Goal: Information Seeking & Learning: Understand process/instructions

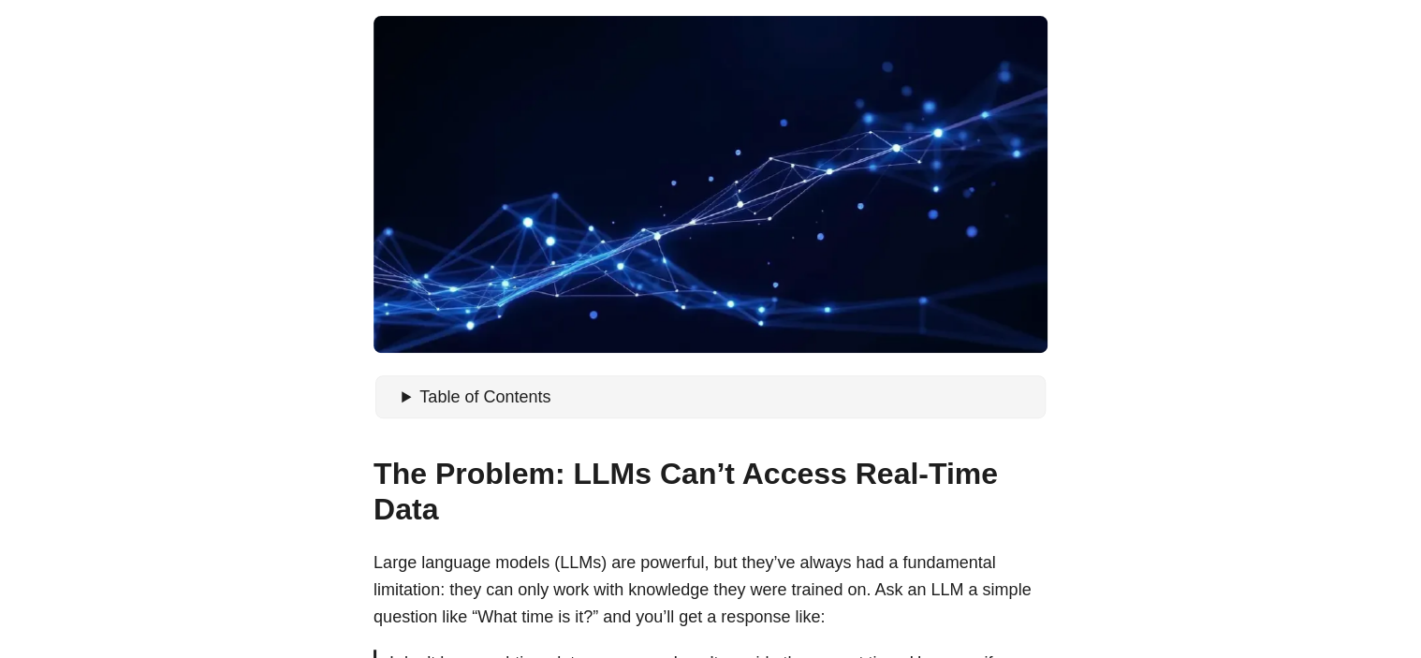
scroll to position [655, 0]
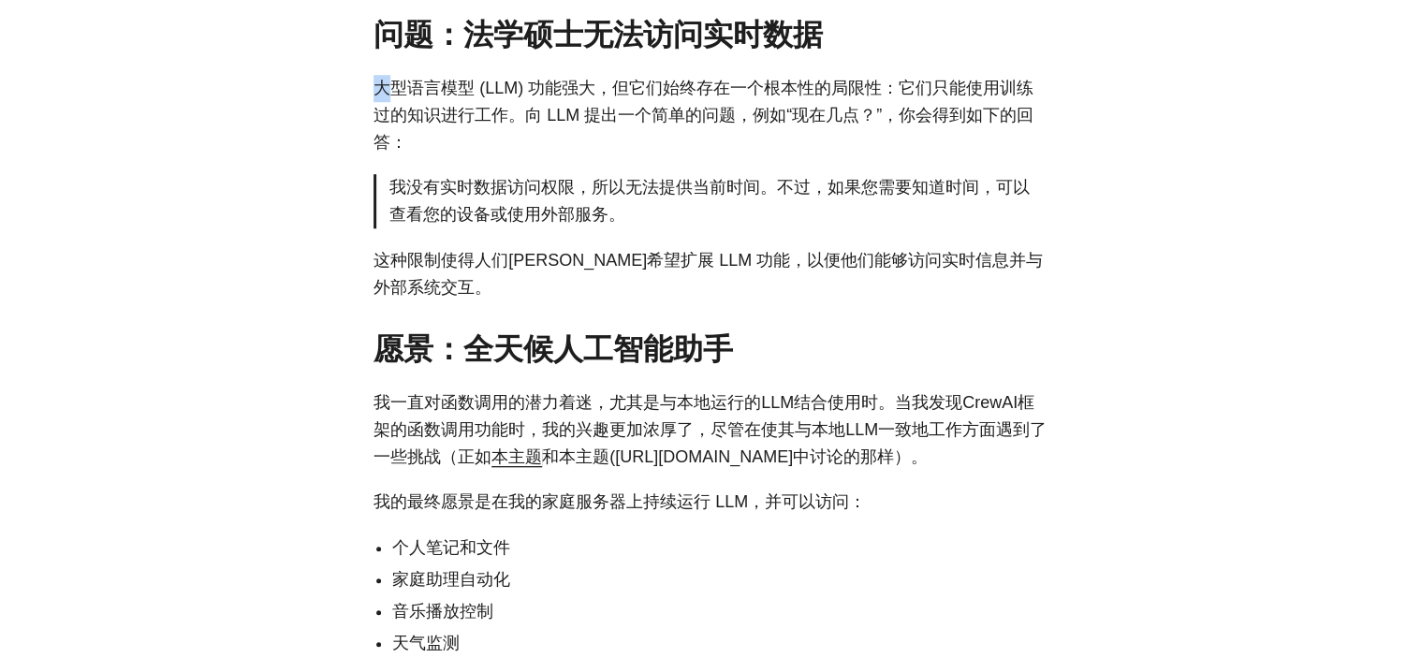
copy div "问题：法学硕士无法访问实时数据 # 大"
drag, startPoint x: 385, startPoint y: 80, endPoint x: 695, endPoint y: 93, distance: 310.1
click at [439, 79] on font "大型语言模型 (LLM) 功能强大，但它们始终存在一个根本性的局限性：它们只能使用训练过的知识进行工作。向 LLM 提出一个简单的问题，例如“现在几点？”，你…" at bounding box center [703, 115] width 660 height 73
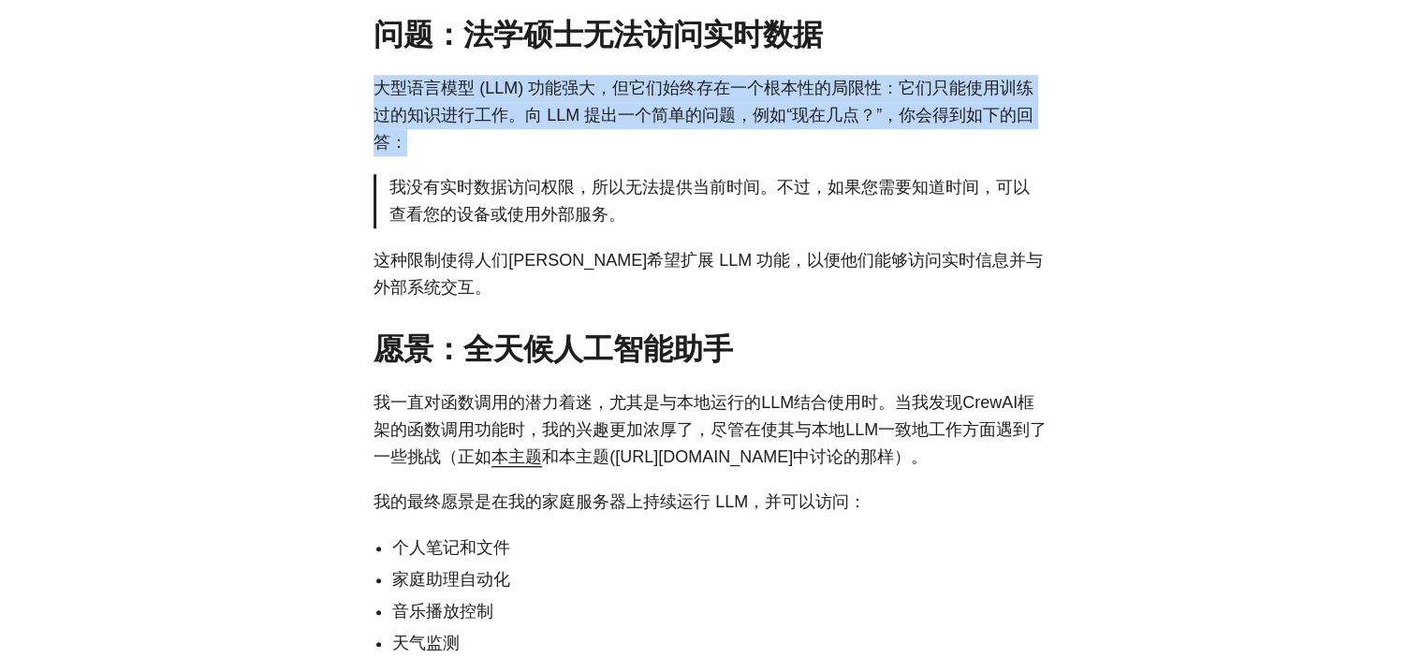
copy font "大型语言模型 (LLM) 功能强大，但它们始终存在一个根本性的局限性：它们只能使用训练过的知识进行工作。向 LLM 提出一个简单的问题，例如“现在几点？”，你…"
drag, startPoint x: 369, startPoint y: 84, endPoint x: 856, endPoint y: 149, distance: 491.9
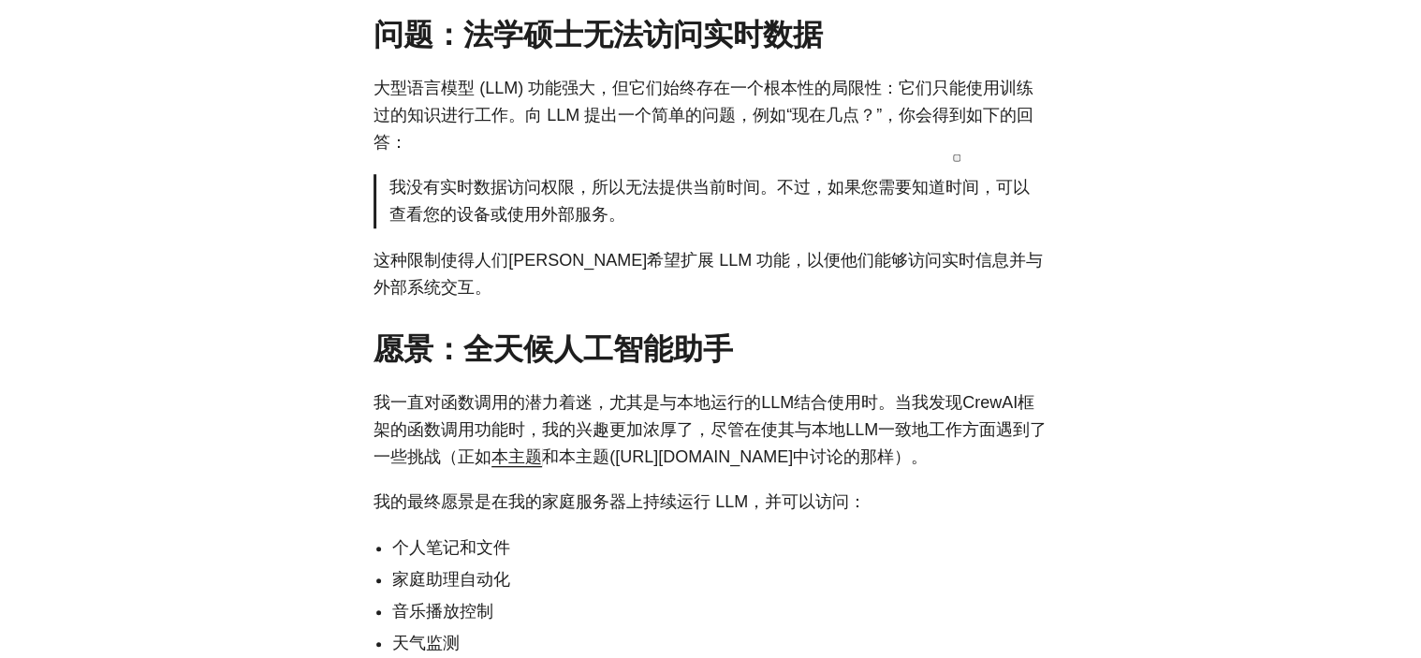
click at [490, 208] on font "我没有实时数据访问权限，所以无法提供当前时间。不过，如果您需要知道时间，可以查看您的设备或使用外部服务。" at bounding box center [709, 201] width 640 height 46
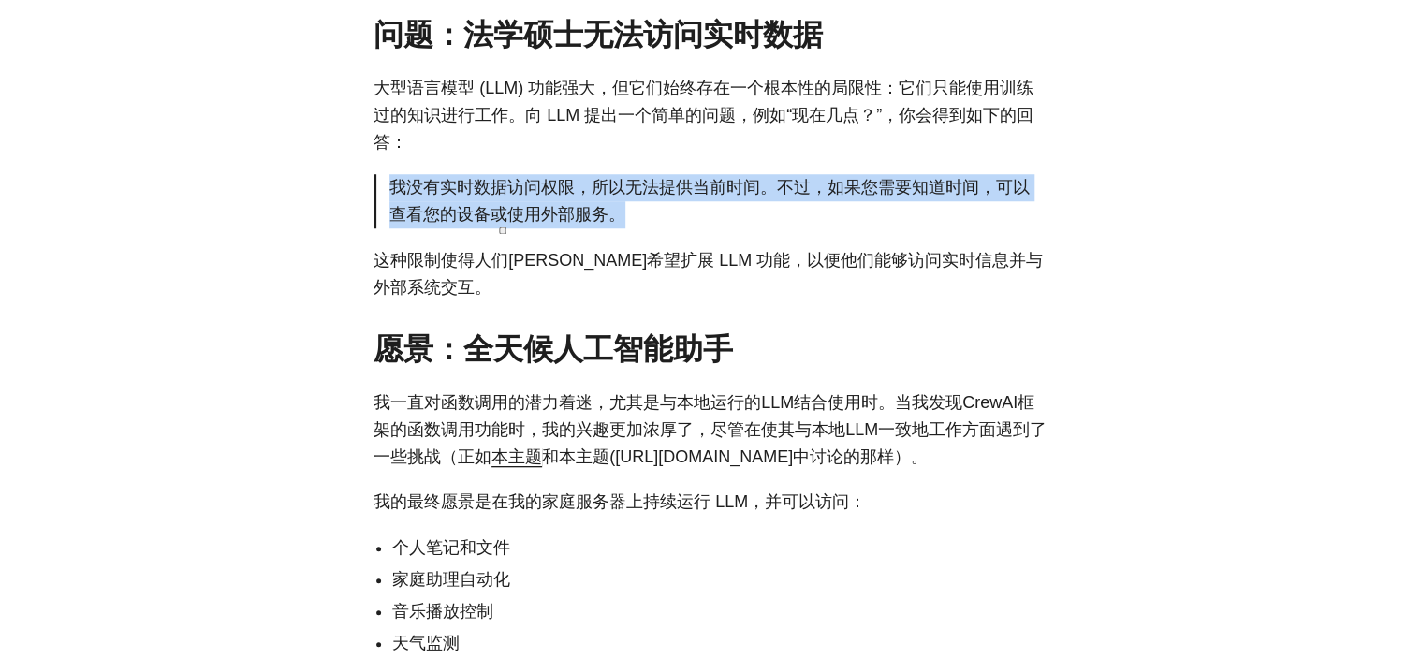
click at [490, 208] on font "我没有实时数据访问权限，所以无法提供当前时间。不过，如果您需要知道时间，可以查看您的设备或使用外部服务。" at bounding box center [709, 201] width 640 height 46
click at [753, 184] on font "我没有实时数据访问权限，所以无法提供当前时间。不过，如果您需要知道时间，可以查看您的设备或使用外部服务。" at bounding box center [709, 201] width 640 height 46
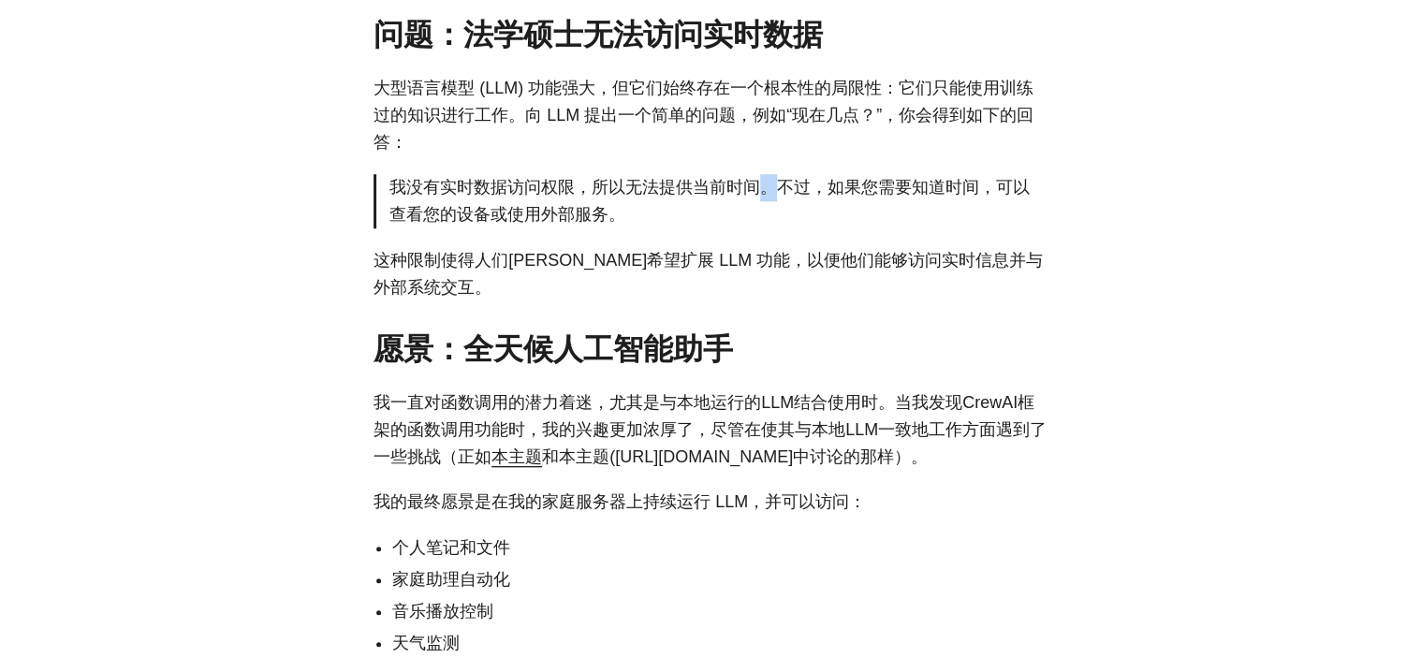
click at [753, 184] on font "我没有实时数据访问权限，所以无法提供当前时间。不过，如果您需要知道时间，可以查看您的设备或使用外部服务。" at bounding box center [709, 201] width 640 height 46
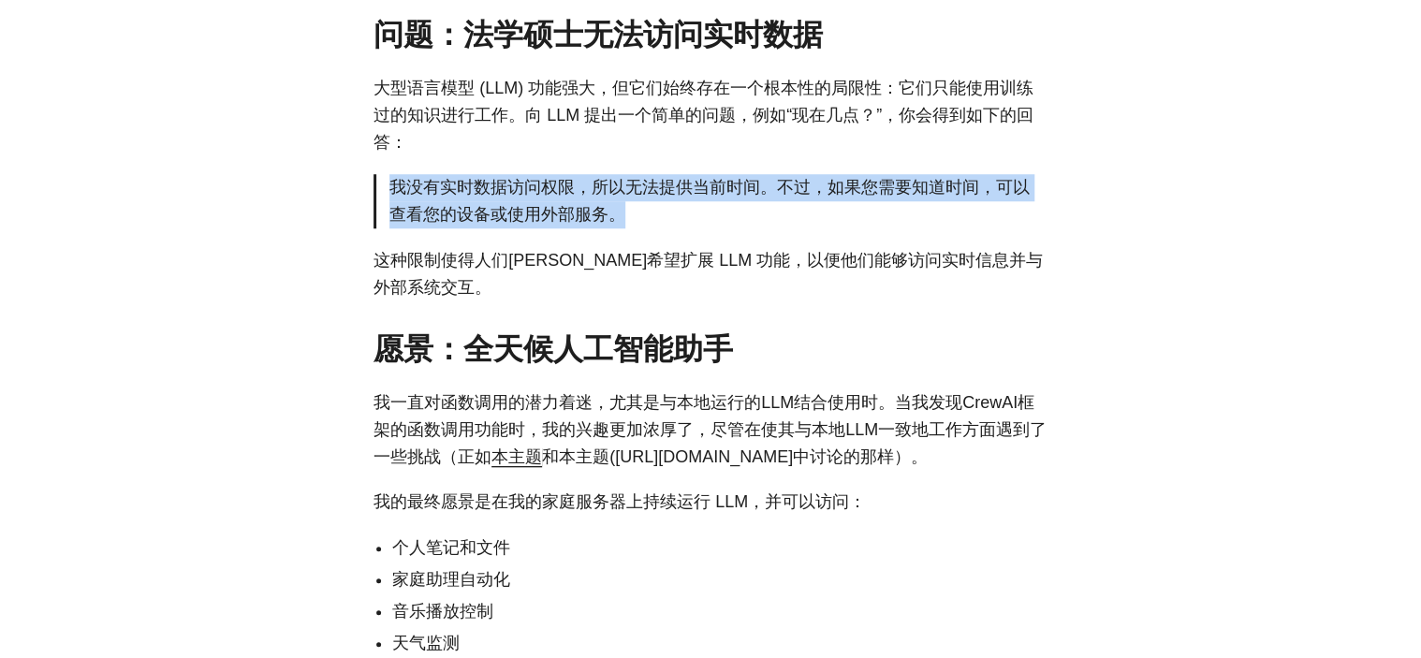
click at [753, 184] on font "我没有实时数据访问权限，所以无法提供当前时间。不过，如果您需要知道时间，可以查看您的设备或使用外部服务。" at bounding box center [709, 201] width 640 height 46
click at [625, 187] on font "我没有实时数据访问权限，所以无法提供当前时间。不过，如果您需要知道时间，可以查看您的设备或使用外部服务。" at bounding box center [709, 201] width 640 height 46
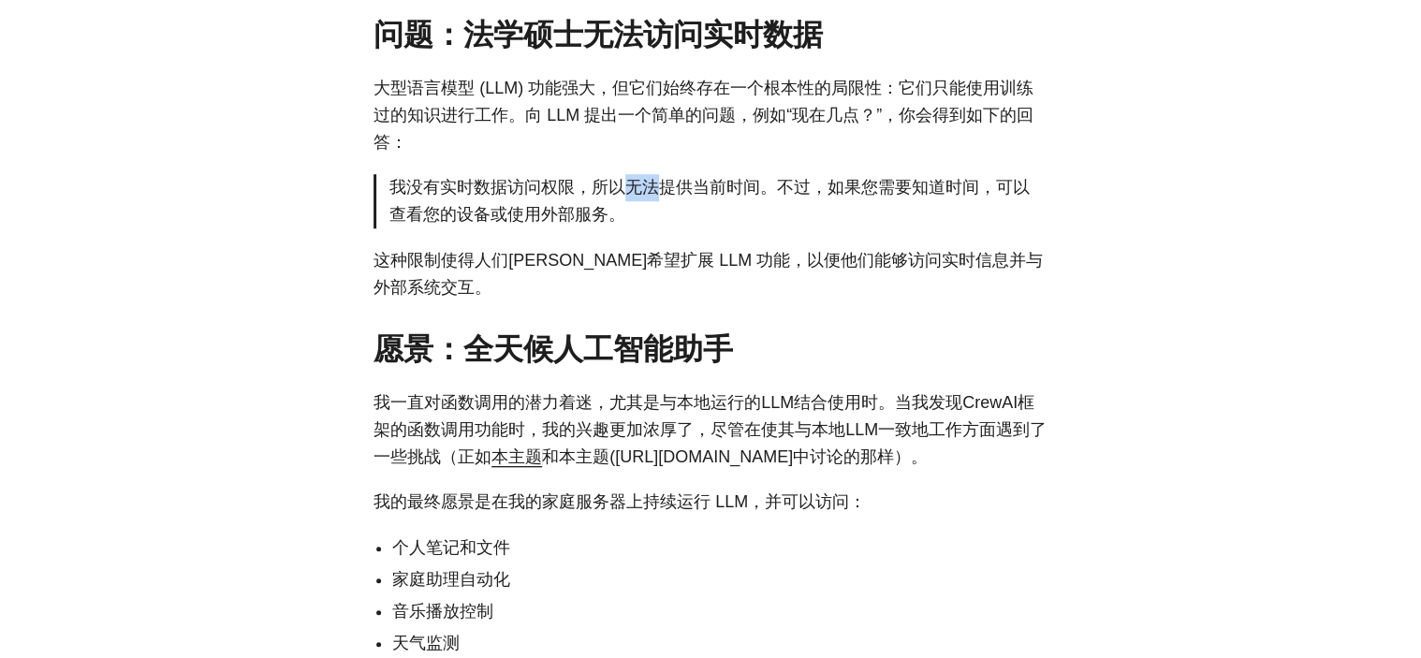
click at [625, 187] on font "我没有实时数据访问权限，所以无法提供当前时间。不过，如果您需要知道时间，可以查看您的设备或使用外部服务。" at bounding box center [709, 201] width 640 height 46
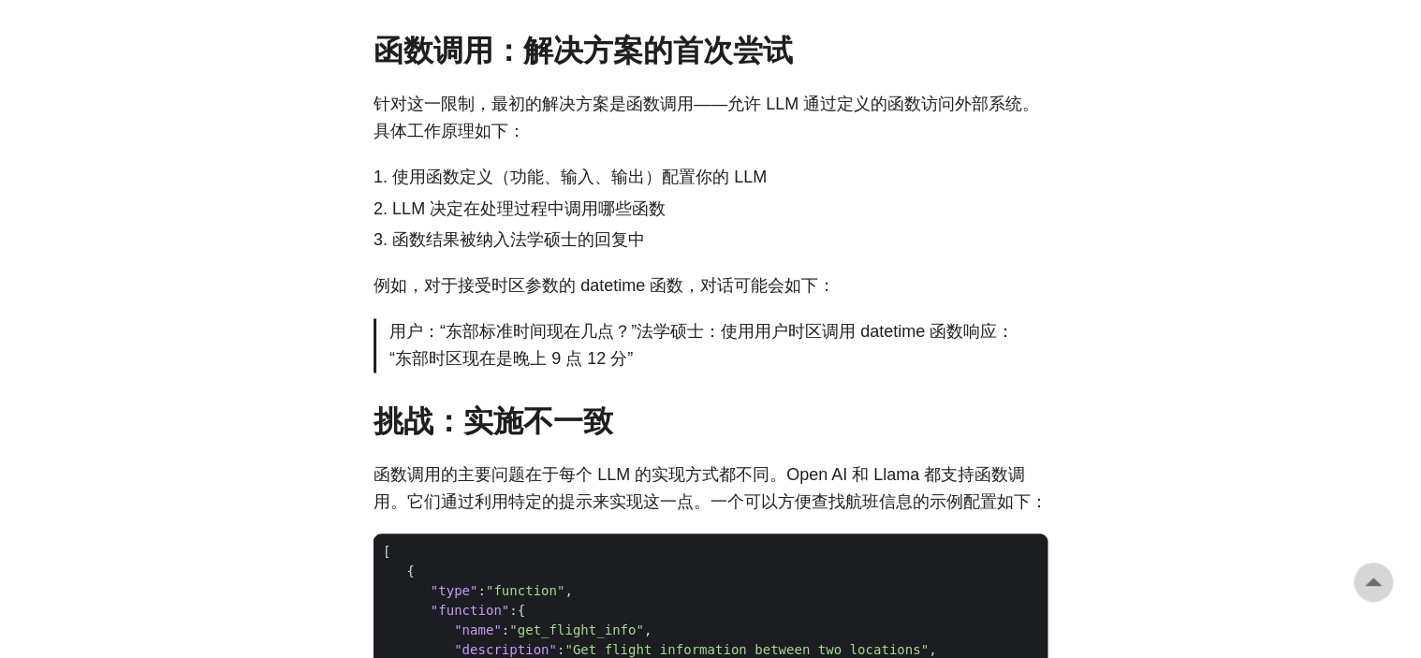
scroll to position [1404, 0]
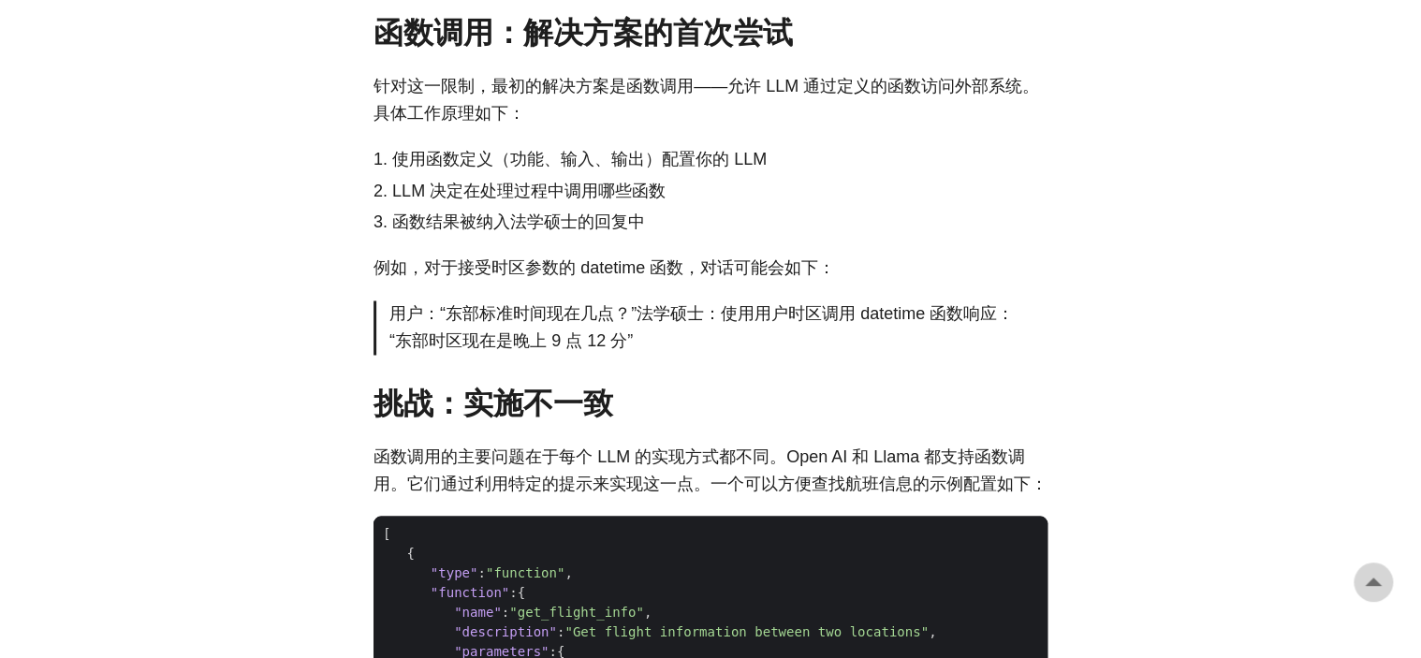
click at [595, 122] on font "针对这一限制，最初的解决方案是函数调用——允许 LLM 通过定义的函数访问外部系统。具体工作原理如下：" at bounding box center [705, 100] width 665 height 46
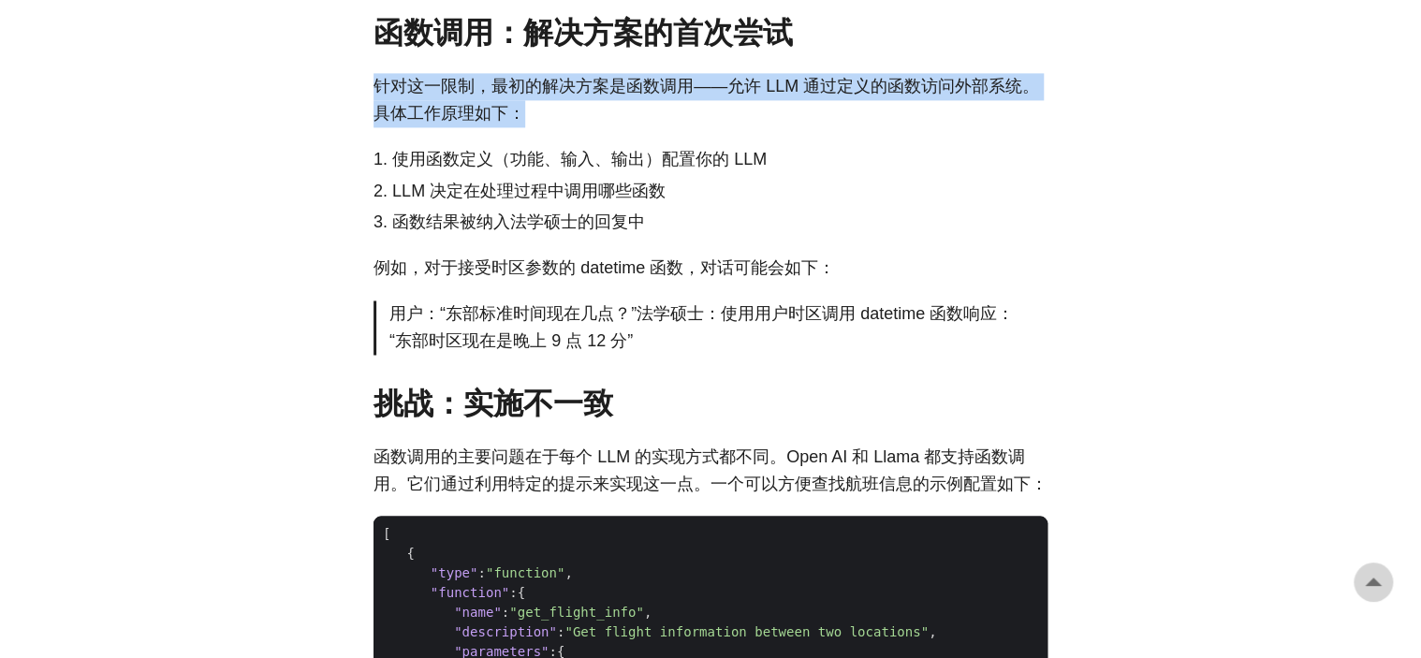
click at [595, 122] on font "针对这一限制，最初的解决方案是函数调用——允许 LLM 通过定义的函数访问外部系统。具体工作原理如下：" at bounding box center [705, 100] width 665 height 46
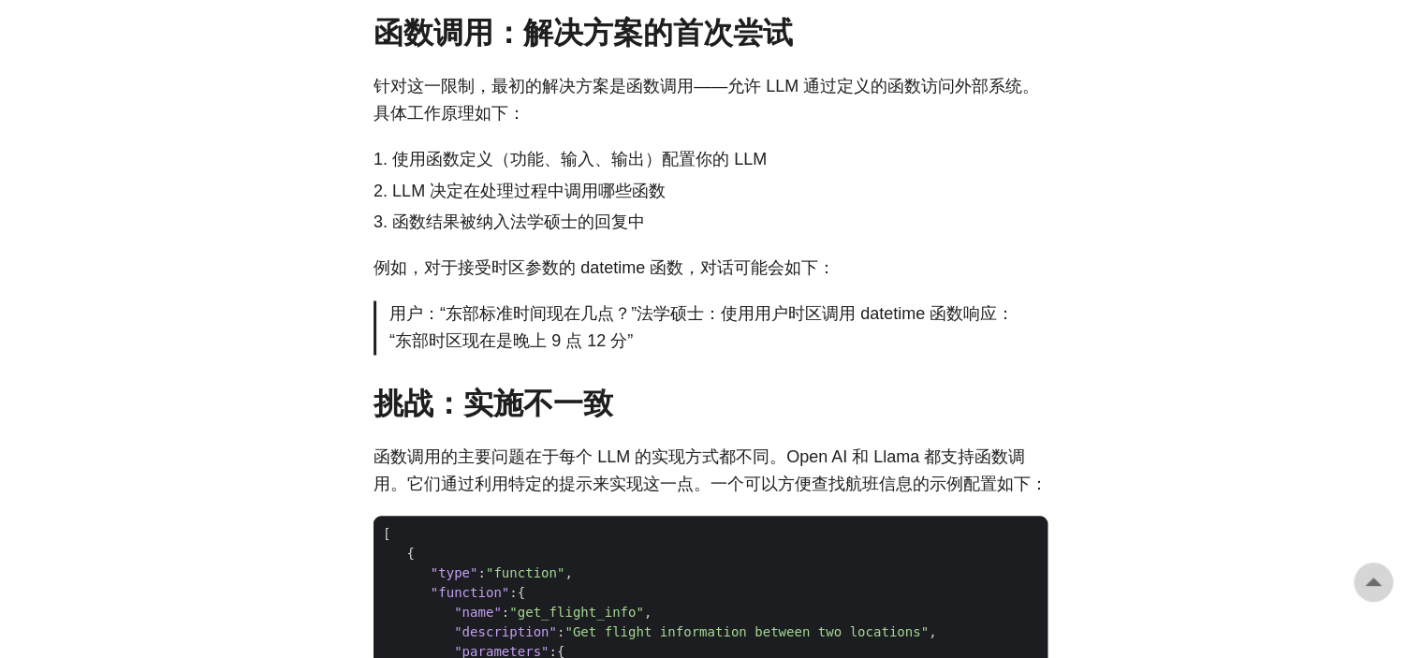
click at [499, 199] on ol "使用函数定义（功能、输入、输出）配置你的 LLM LLM 决定在处理过程中调用哪些函数 函数结果被纳入法学硕士的回复中" at bounding box center [710, 191] width 674 height 90
click at [505, 168] on font "使用函数定义（功能、输入、输出）配置你的 LLM" at bounding box center [579, 159] width 374 height 19
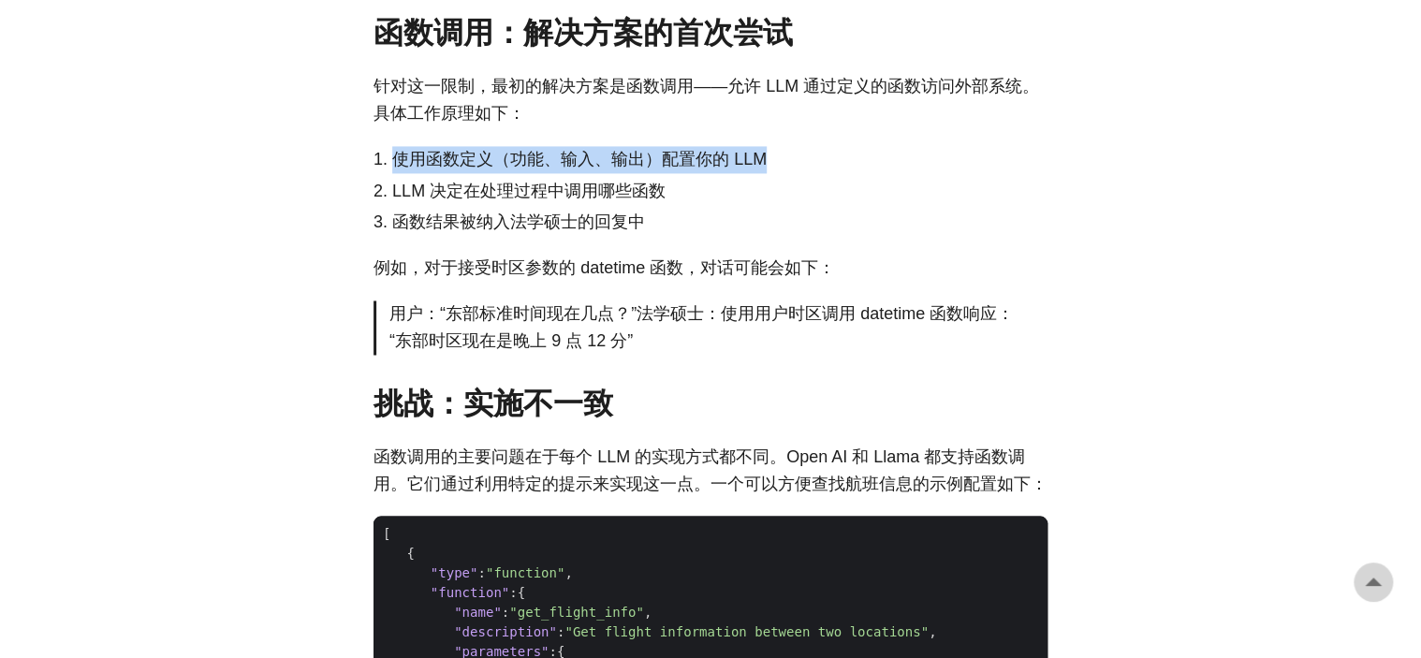
click at [505, 168] on font "使用函数定义（功能、输入、输出）配置你的 LLM" at bounding box center [579, 159] width 374 height 19
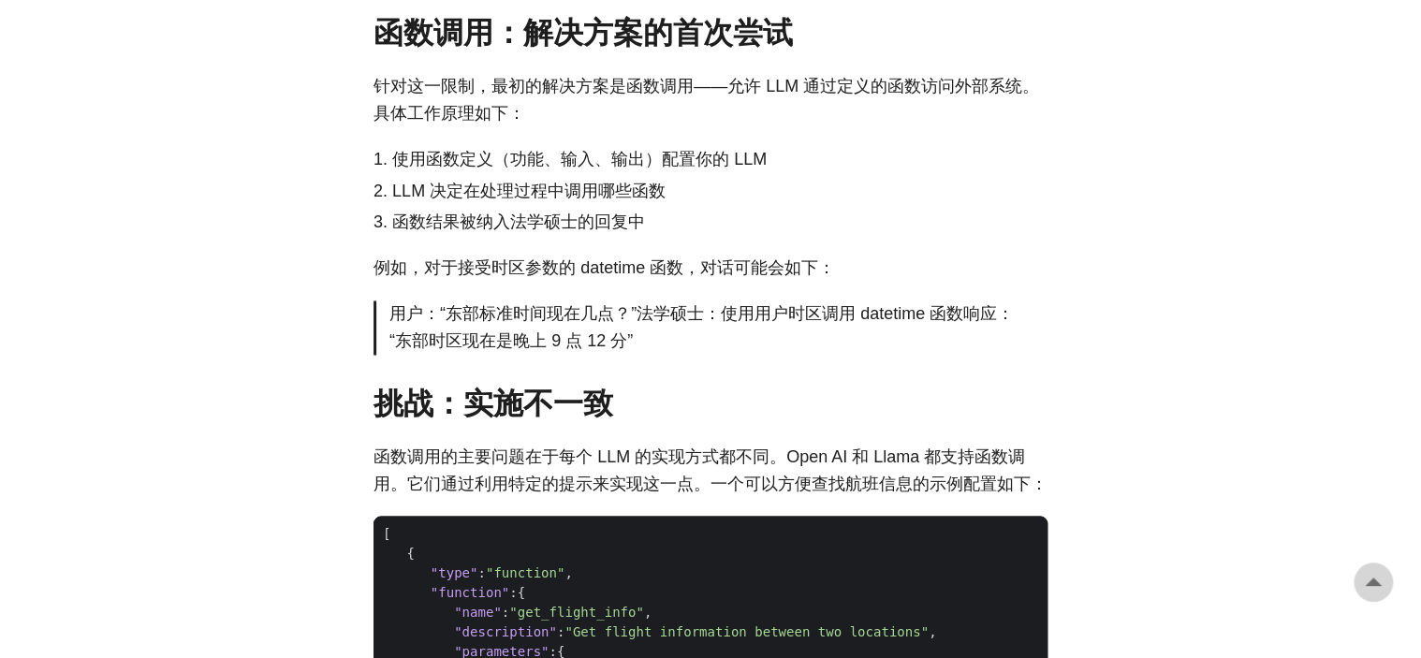
click at [443, 200] on font "LLM 决定在处理过程中调用哪些函数" at bounding box center [528, 191] width 273 height 19
click at [415, 231] on font "函数结果被纳入法学硕士的回复中" at bounding box center [518, 221] width 253 height 19
click at [419, 231] on font "函数结果被纳入法学硕士的回复中" at bounding box center [518, 221] width 253 height 19
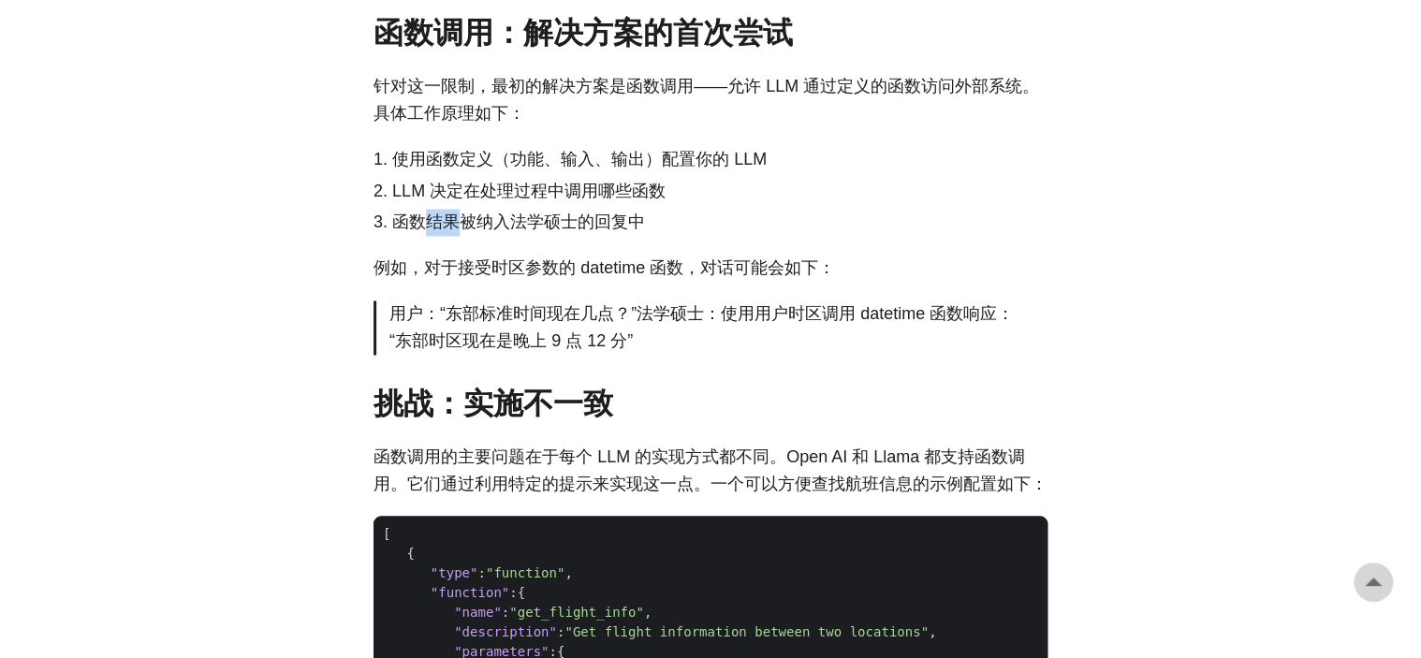
click at [419, 231] on font "函数结果被纳入法学硕士的回复中" at bounding box center [518, 221] width 253 height 19
click at [592, 277] on font "例如，对于接受时区参数的 datetime 函数，对话可能会如下：" at bounding box center [603, 267] width 461 height 19
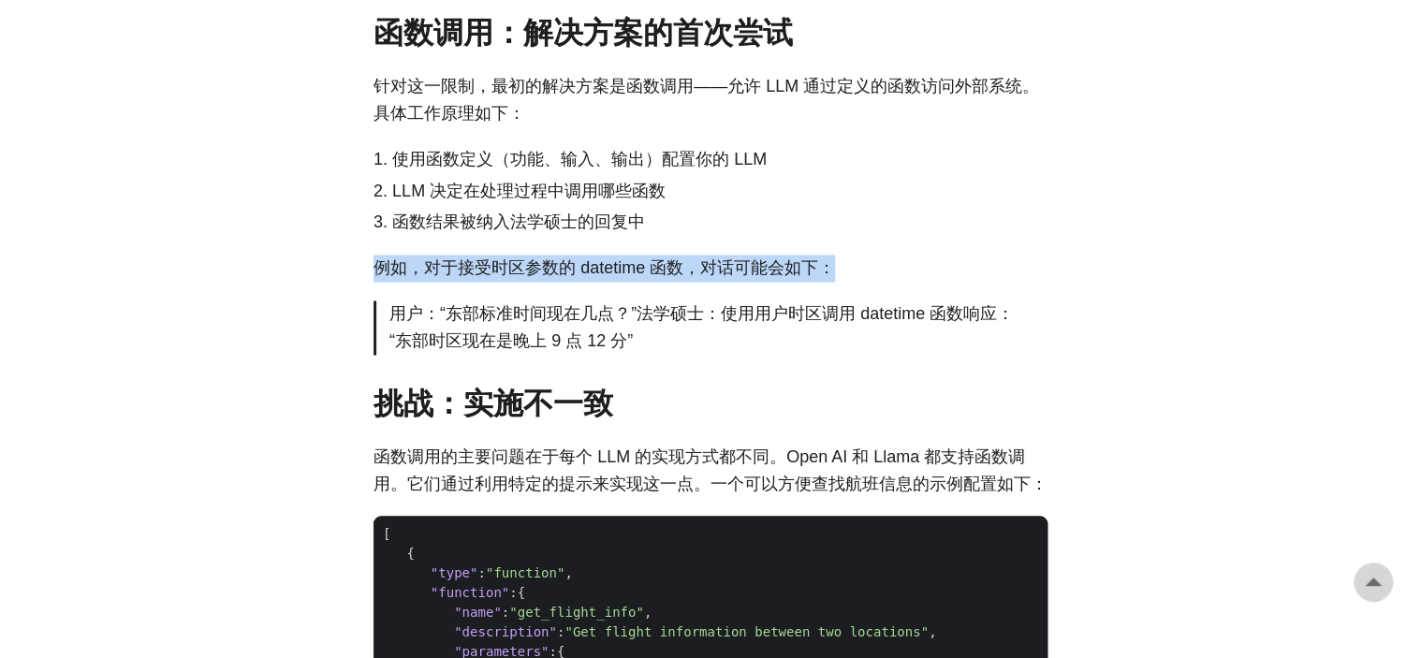
click at [592, 277] on font "例如，对于接受时区参数的 datetime 函数，对话可能会如下：" at bounding box center [603, 267] width 461 height 19
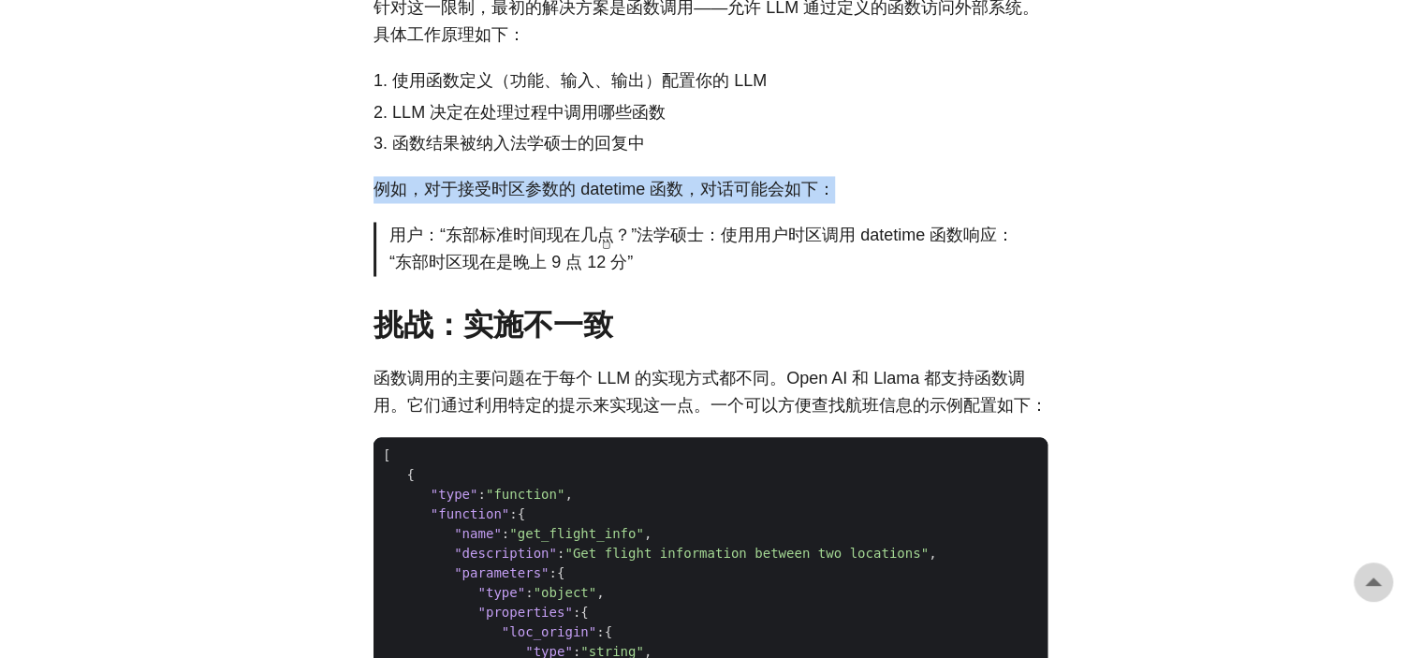
scroll to position [1591, 0]
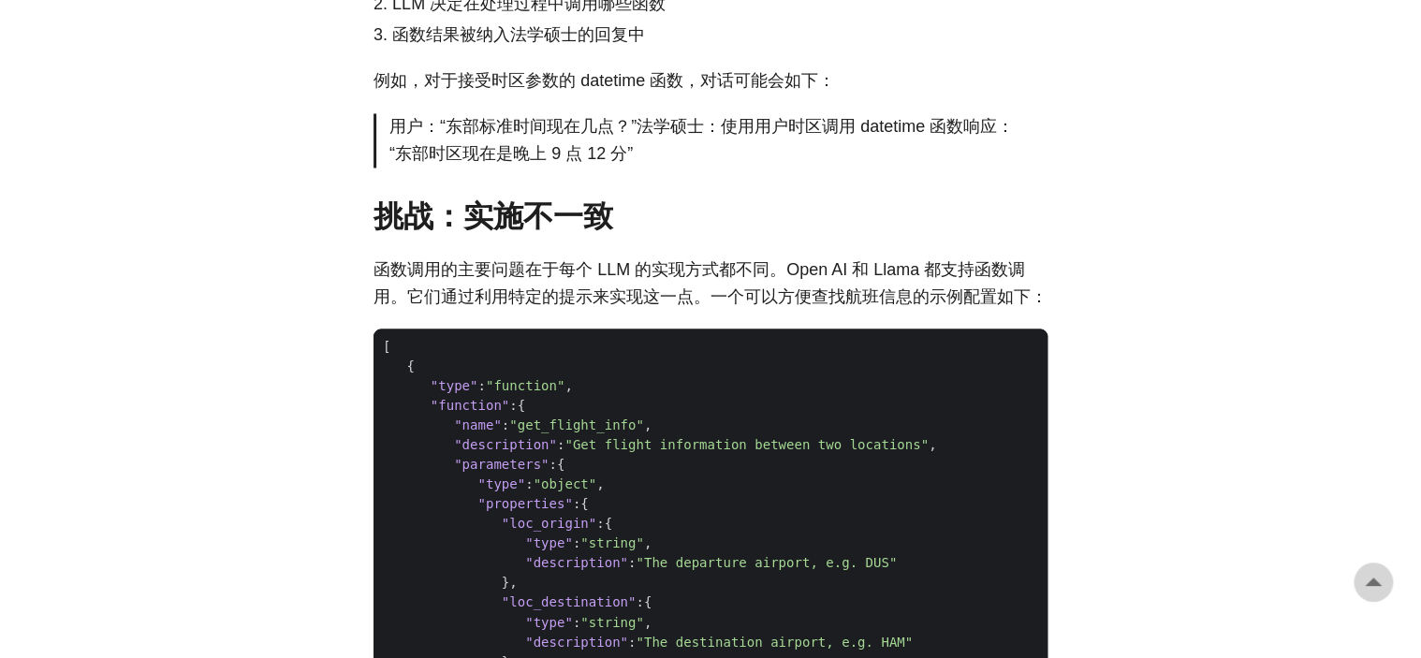
drag, startPoint x: 570, startPoint y: 303, endPoint x: 564, endPoint y: 294, distance: 10.9
click at [570, 302] on font "函数调用的主要问题在于每个 LLM 的实现方式都不同。Open AI 和 Llama 都支持函数调用。它们通过利用特定的提示来实现这一点。一个可以方便查找航班…" at bounding box center [710, 282] width 674 height 46
click at [564, 294] on font "函数调用的主要问题在于每个 LLM 的实现方式都不同。Open AI 和 Llama 都支持函数调用。它们通过利用特定的提示来实现这一点。一个可以方便查找航班…" at bounding box center [710, 282] width 674 height 46
click at [566, 290] on font "函数调用的主要问题在于每个 LLM 的实现方式都不同。Open AI 和 Llama 都支持函数调用。它们通过利用特定的提示来实现这一点。一个可以方便查找航班…" at bounding box center [710, 282] width 674 height 46
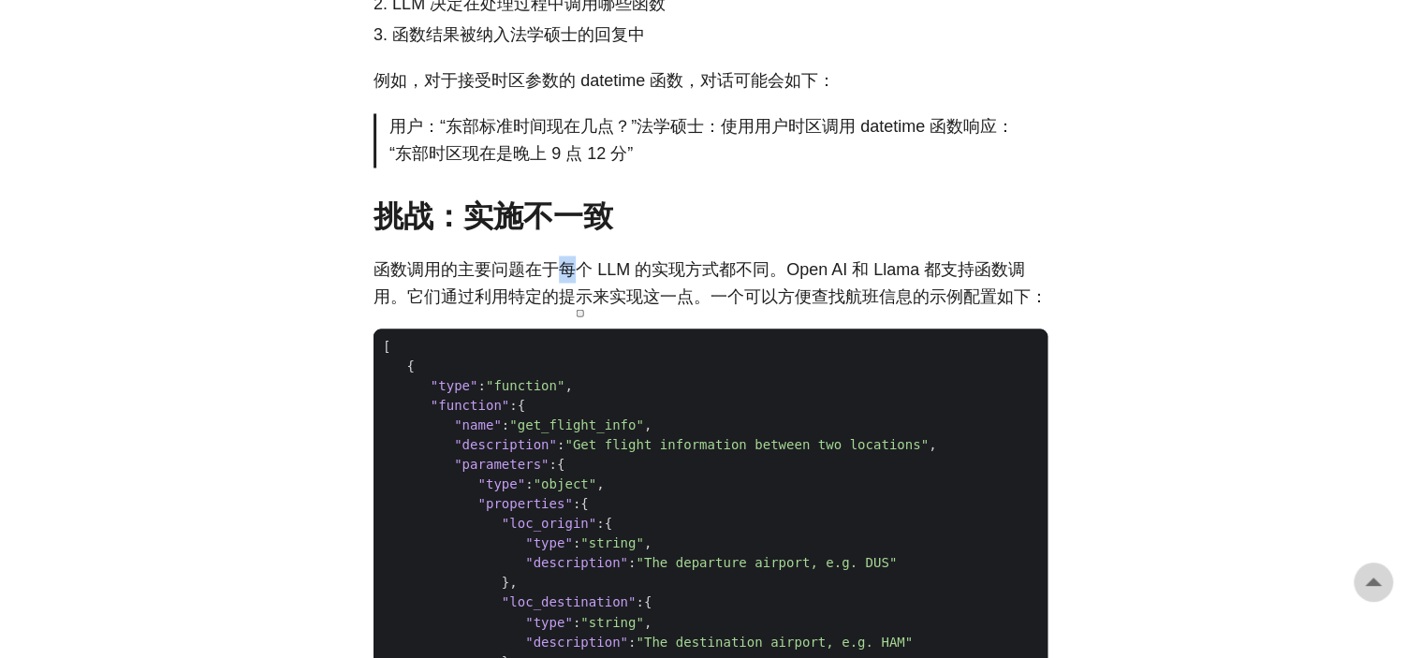
click at [567, 287] on font "函数调用的主要问题在于每个 LLM 的实现方式都不同。Open AI 和 Llama 都支持函数调用。它们通过利用特定的提示来实现这一点。一个可以方便查找航班…" at bounding box center [710, 282] width 674 height 46
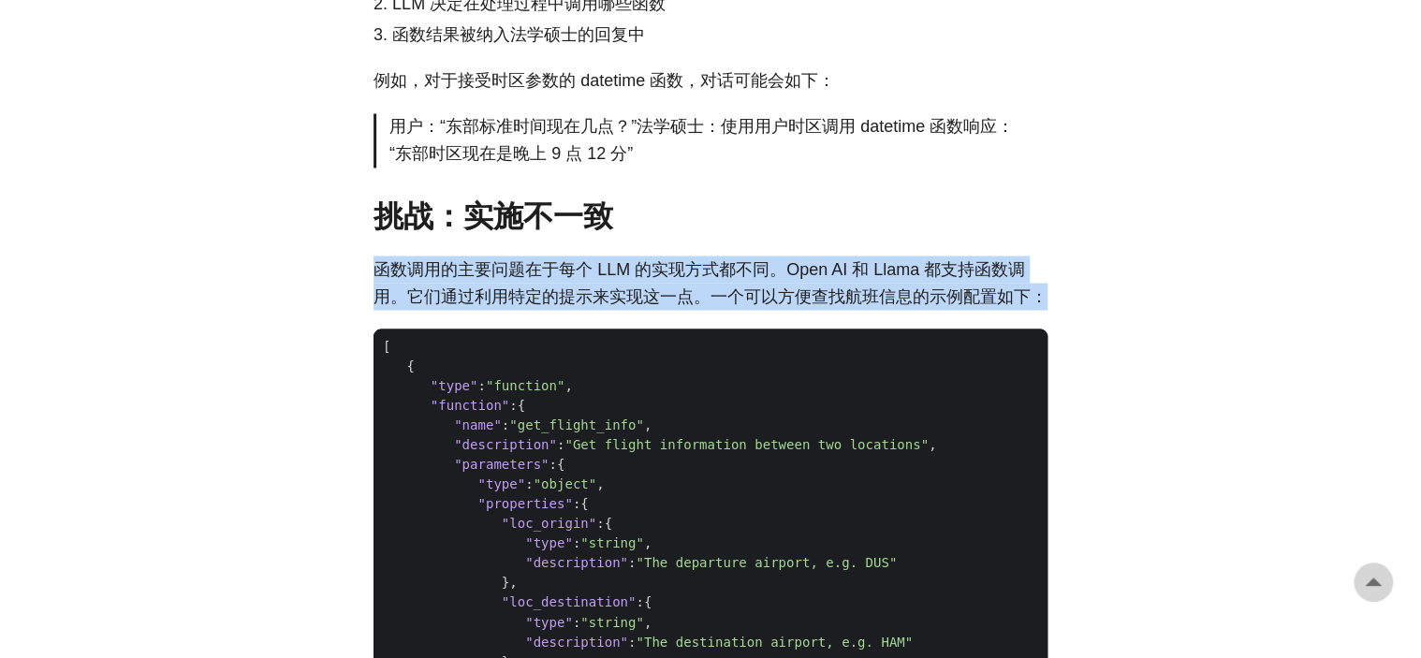
click at [567, 287] on font "函数调用的主要问题在于每个 LLM 的实现方式都不同。Open AI 和 Llama 都支持函数调用。它们通过利用特定的提示来实现这一点。一个可以方便查找航班…" at bounding box center [710, 282] width 674 height 46
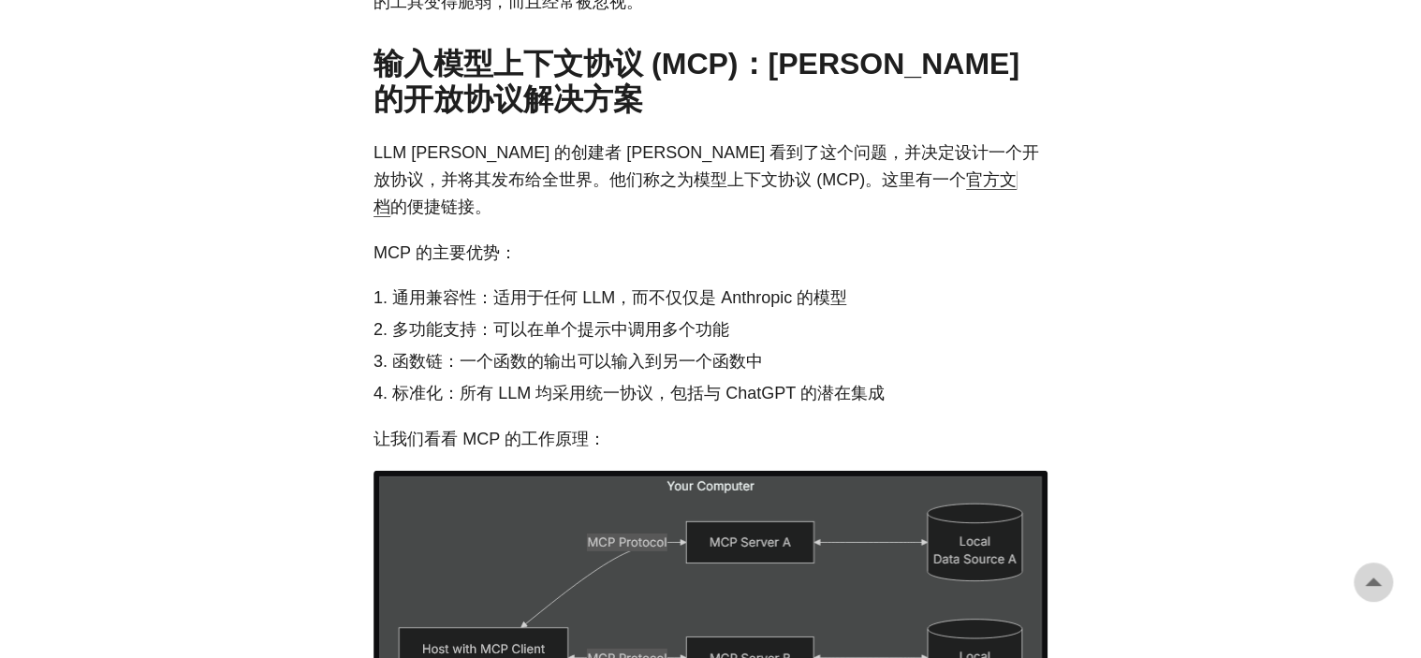
scroll to position [2621, 0]
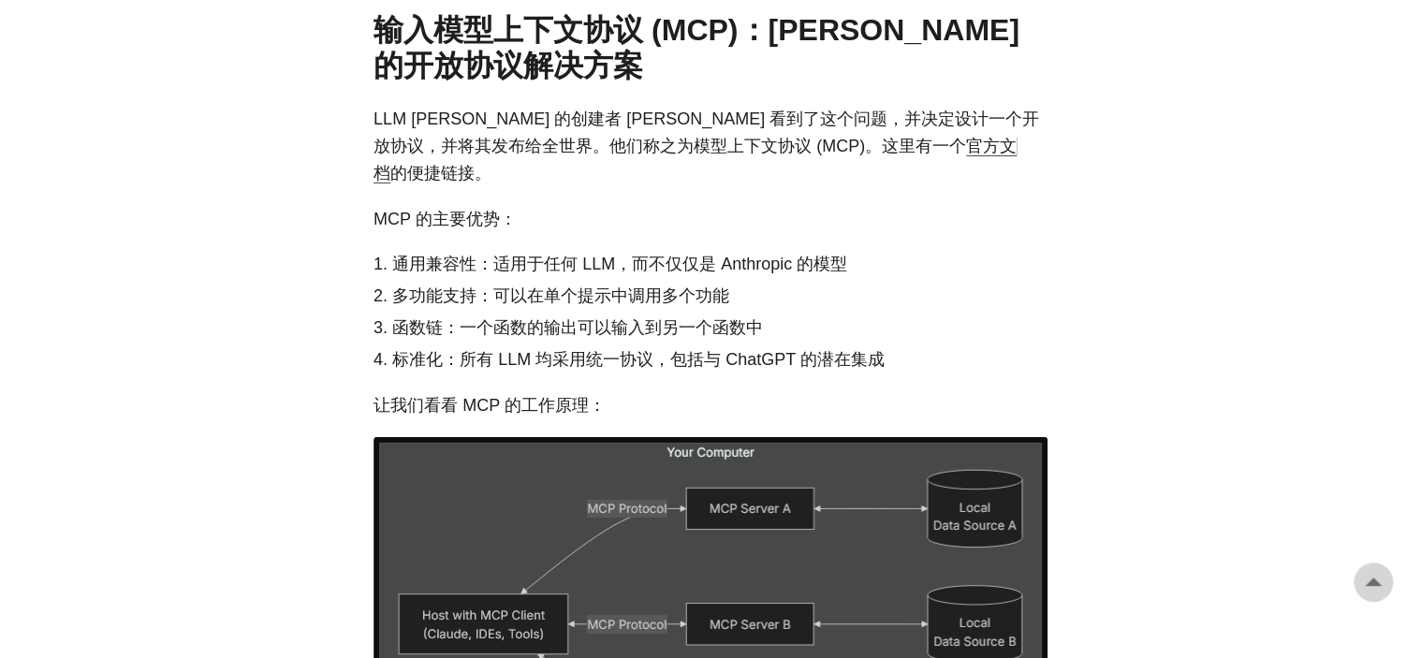
click at [580, 289] on font "多功能支持：可以在单个提示中调用多个功能" at bounding box center [560, 295] width 337 height 19
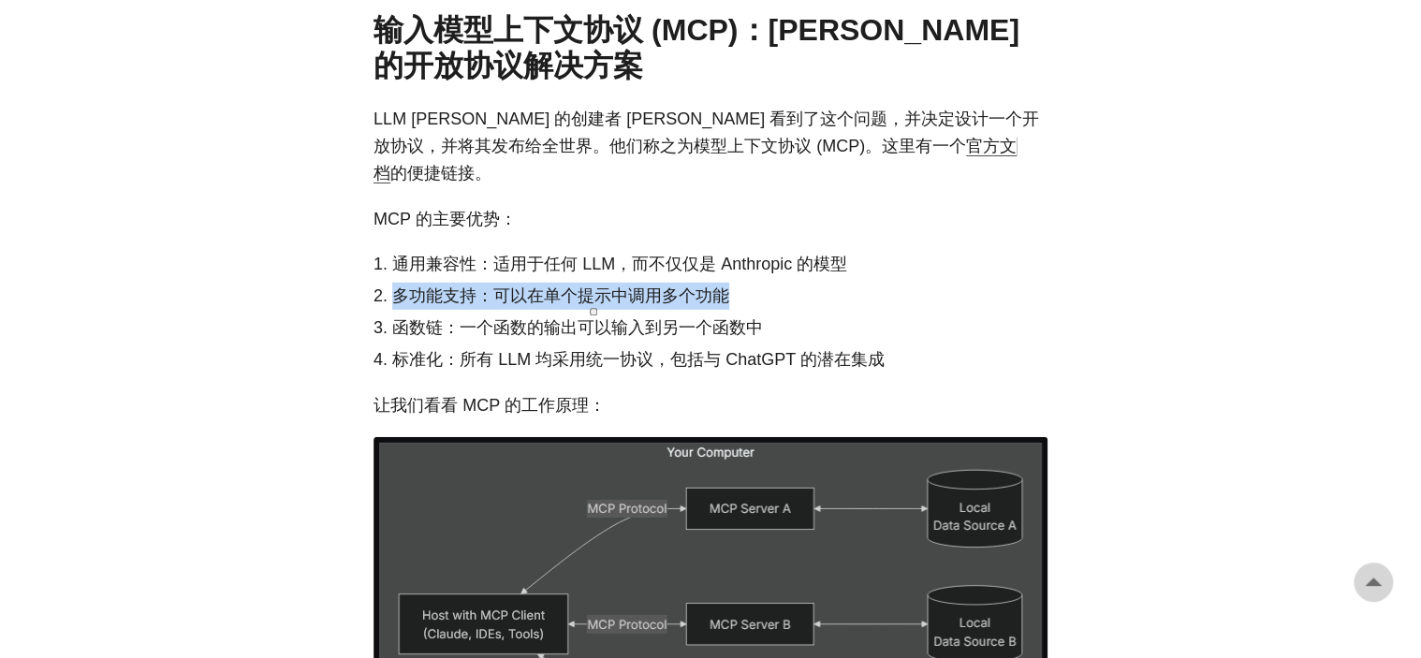
click at [580, 289] on font "多功能支持：可以在单个提示中调用多个功能" at bounding box center [560, 295] width 337 height 19
click at [577, 287] on font "多功能支持：可以在单个提示中调用多个功能" at bounding box center [560, 295] width 337 height 19
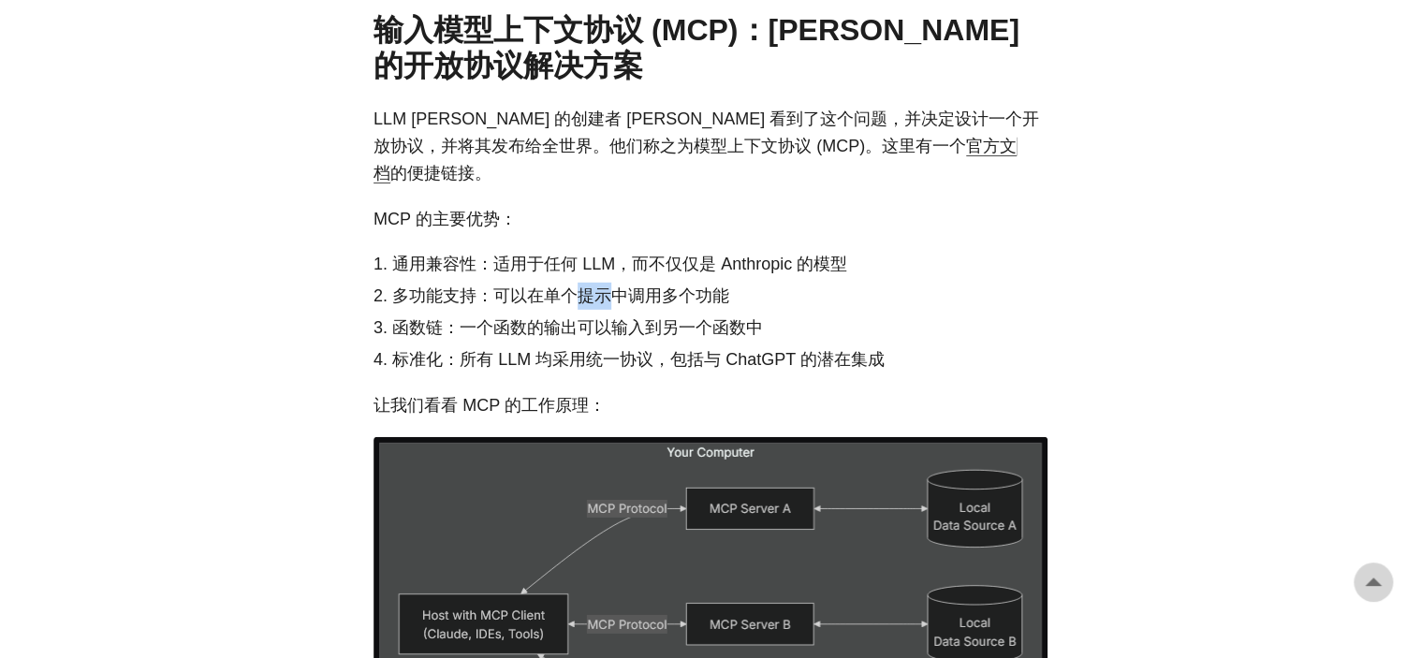
click at [577, 287] on font "多功能支持：可以在单个提示中调用多个功能" at bounding box center [560, 295] width 337 height 19
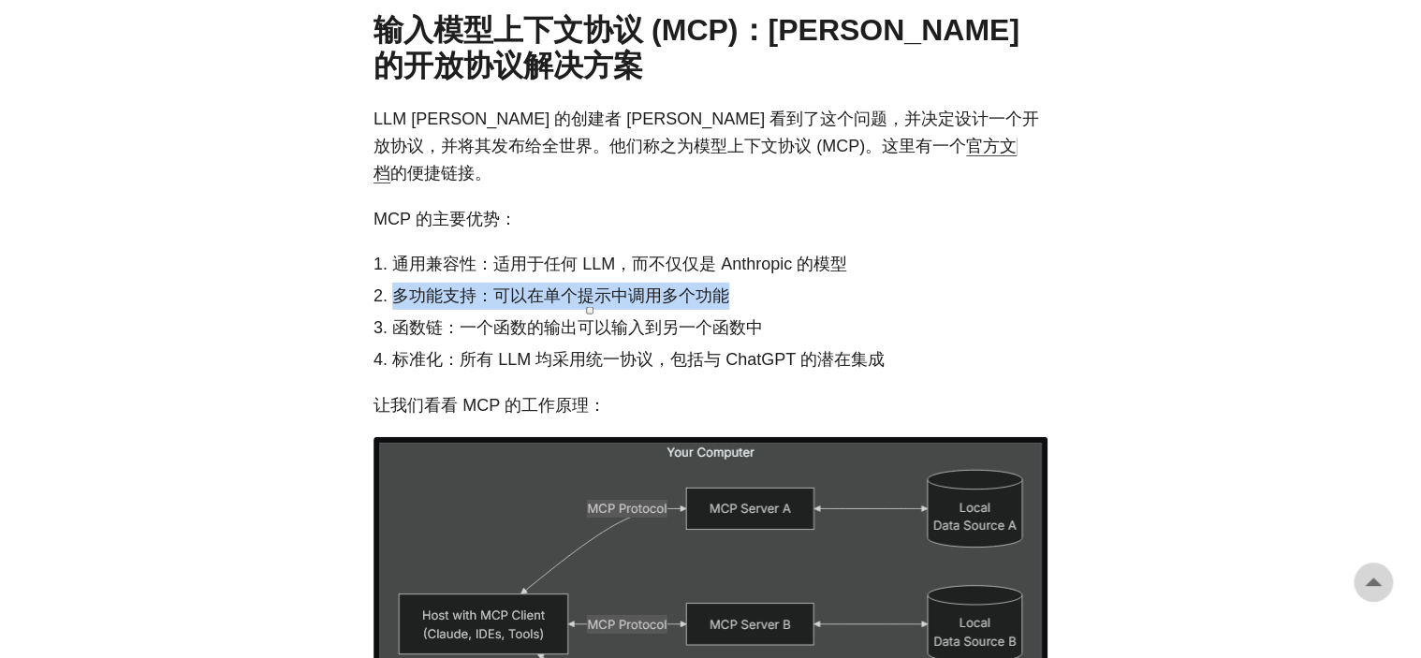
click at [577, 287] on font "多功能支持：可以在单个提示中调用多个功能" at bounding box center [560, 295] width 337 height 19
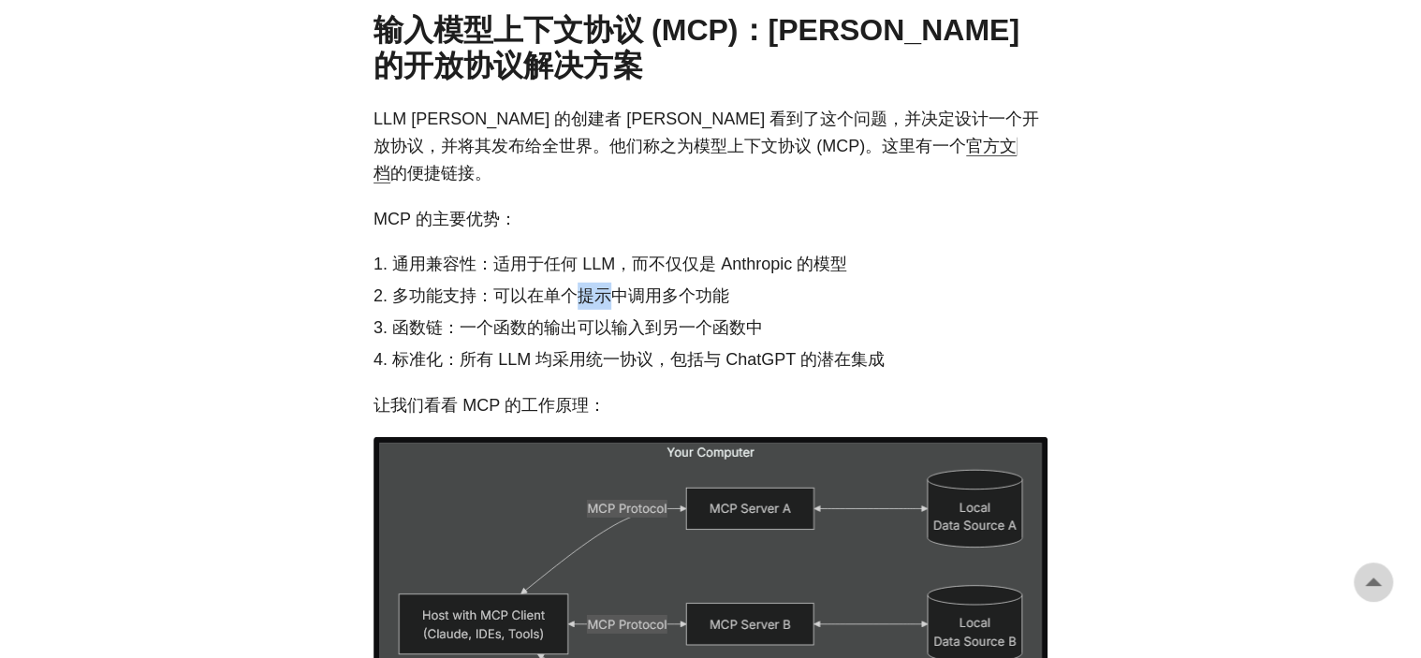
click at [577, 287] on font "多功能支持：可以在单个提示中调用多个功能" at bounding box center [560, 295] width 337 height 19
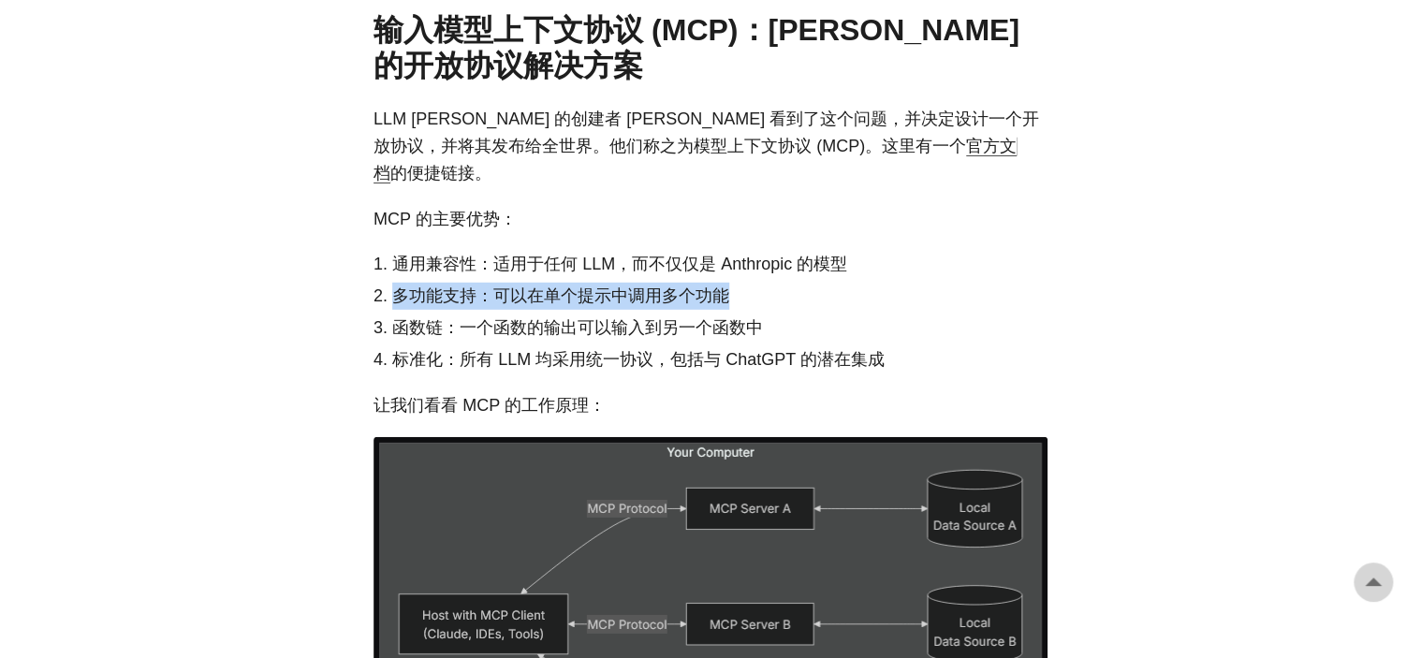
click at [577, 287] on font "多功能支持：可以在单个提示中调用多个功能" at bounding box center [560, 295] width 337 height 19
click at [560, 297] on font "多功能支持：可以在单个提示中调用多个功能" at bounding box center [560, 295] width 337 height 19
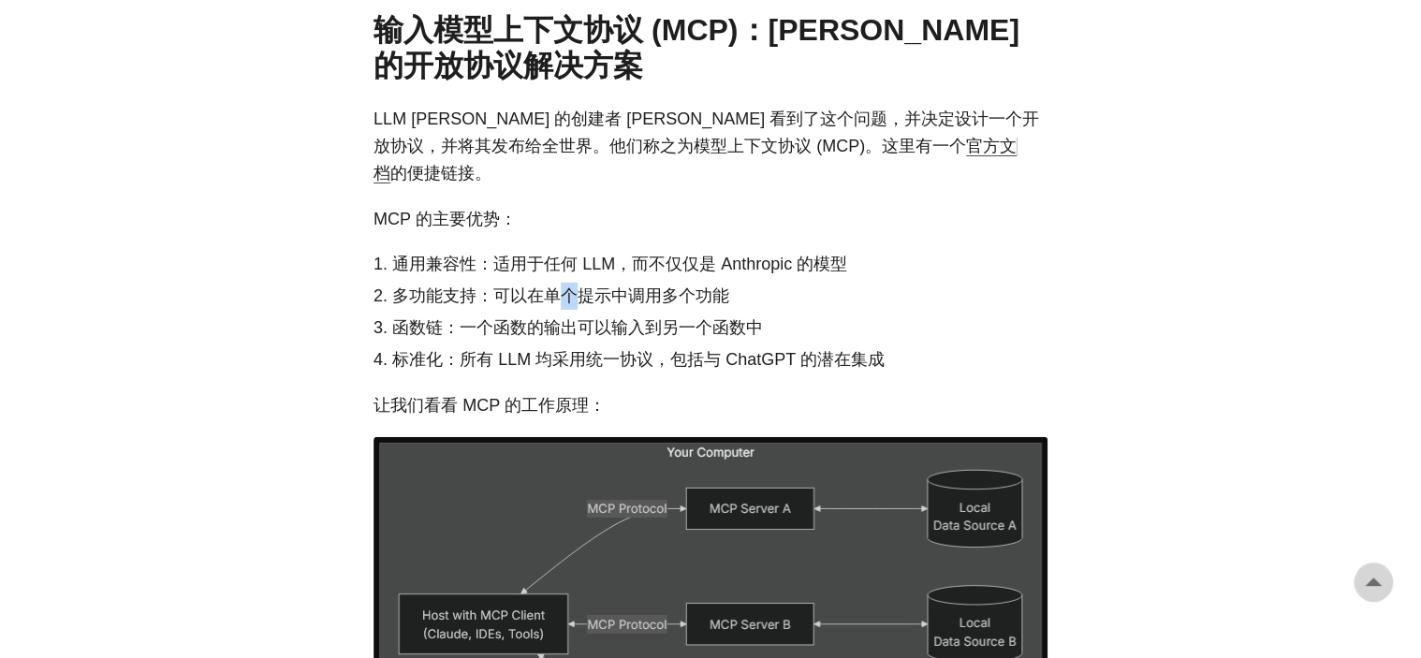
click at [560, 297] on font "多功能支持：可以在单个提示中调用多个功能" at bounding box center [560, 295] width 337 height 19
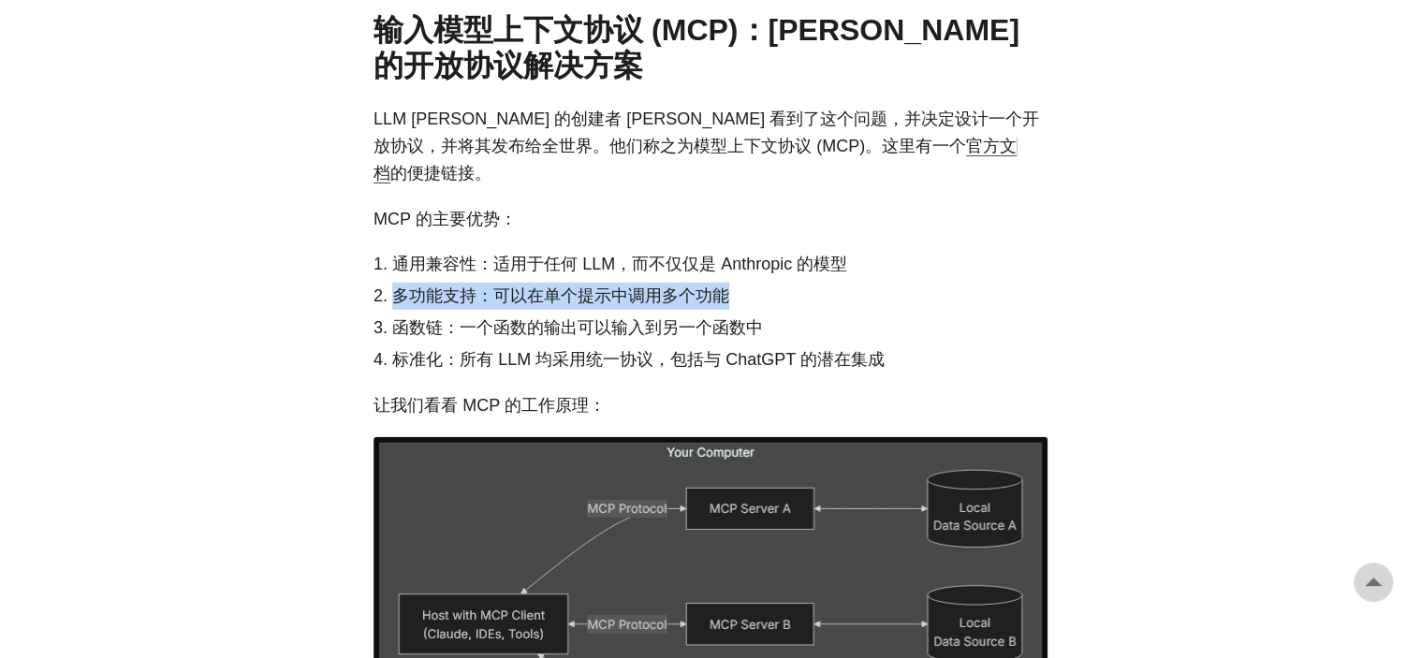
click at [560, 297] on font "多功能支持：可以在单个提示中调用多个功能" at bounding box center [560, 295] width 337 height 19
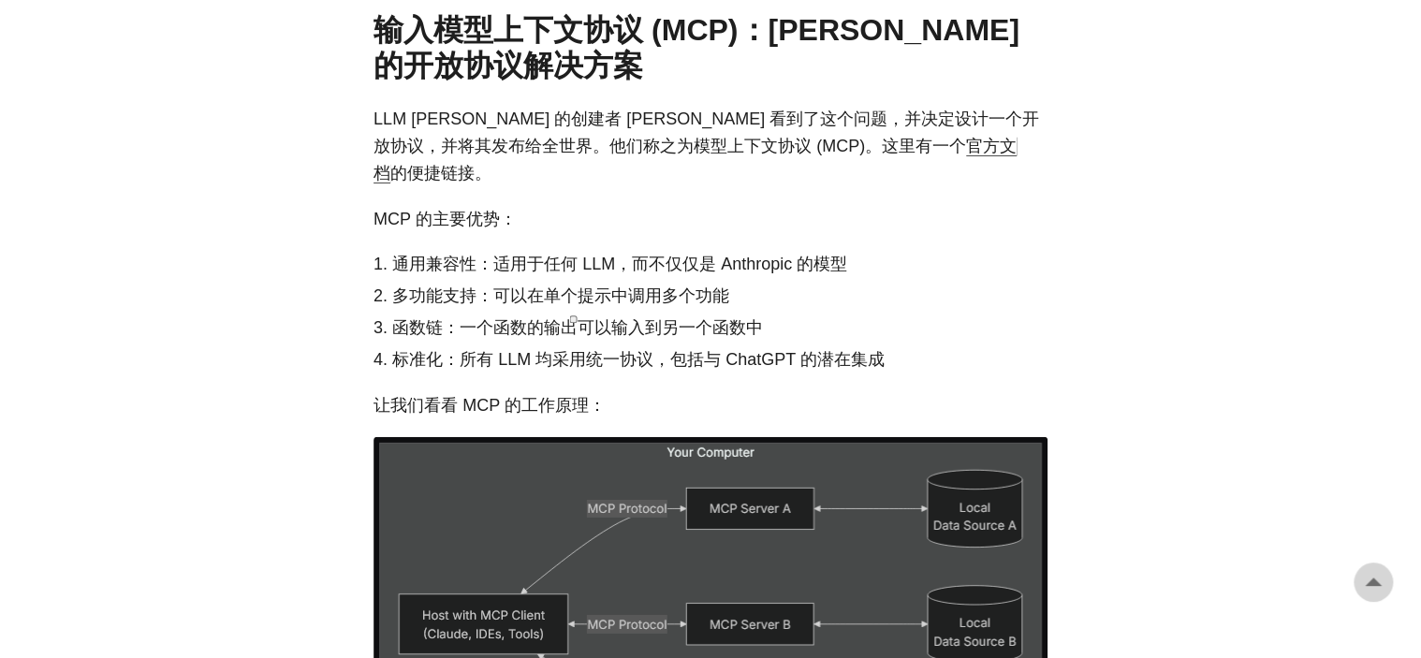
click at [610, 273] on font "通用兼容性：适用于任何 LLM，而不仅仅是 Anthropic 的模型" at bounding box center [619, 264] width 455 height 19
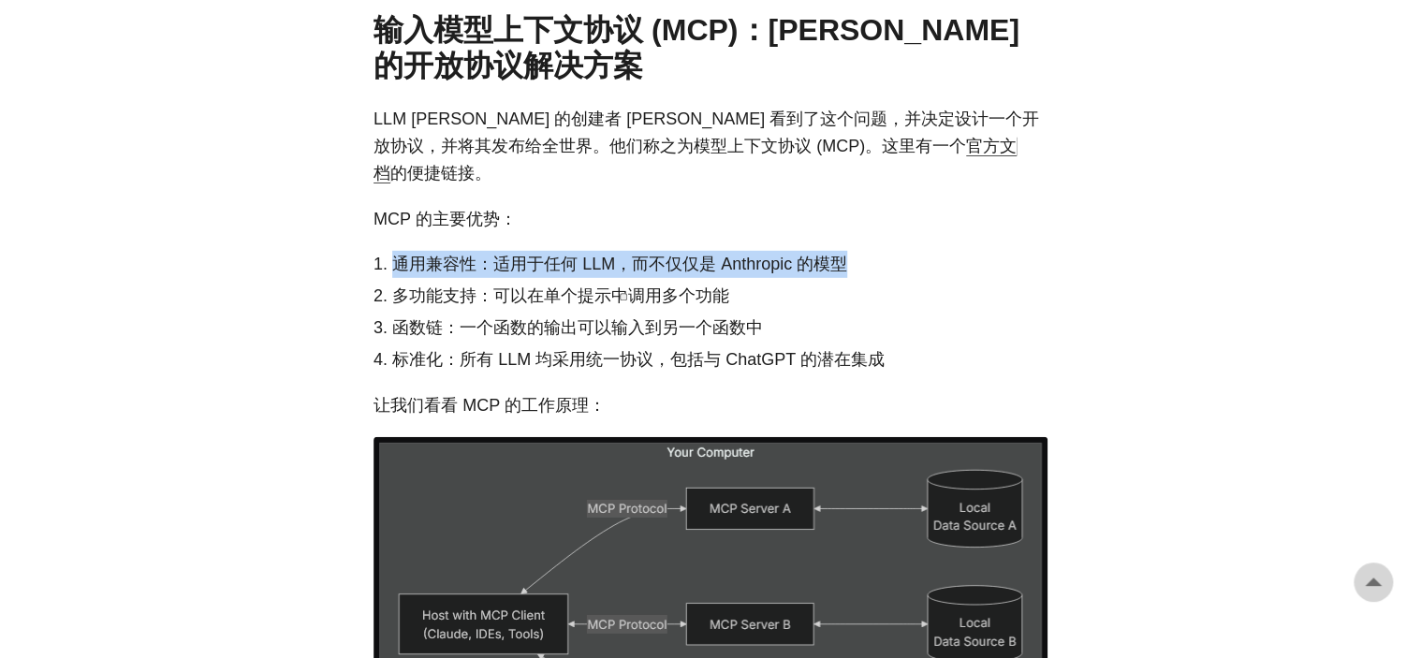
click at [610, 273] on font "通用兼容性：适用于任何 LLM，而不仅仅是 Anthropic 的模型" at bounding box center [619, 264] width 455 height 19
click at [575, 270] on font "通用兼容性：适用于任何 LLM，而不仅仅是 Anthropic 的模型" at bounding box center [619, 264] width 455 height 19
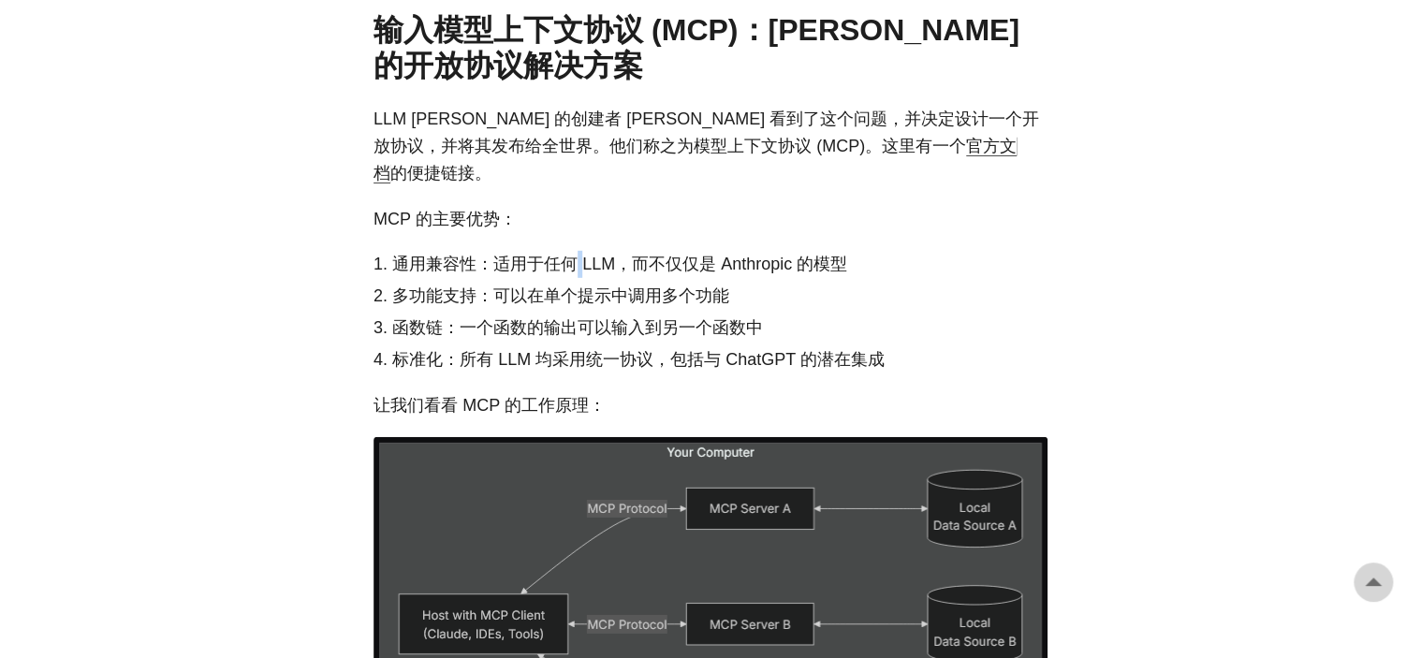
click at [575, 270] on font "通用兼容性：适用于任何 LLM，而不仅仅是 Anthropic 的模型" at bounding box center [619, 264] width 455 height 19
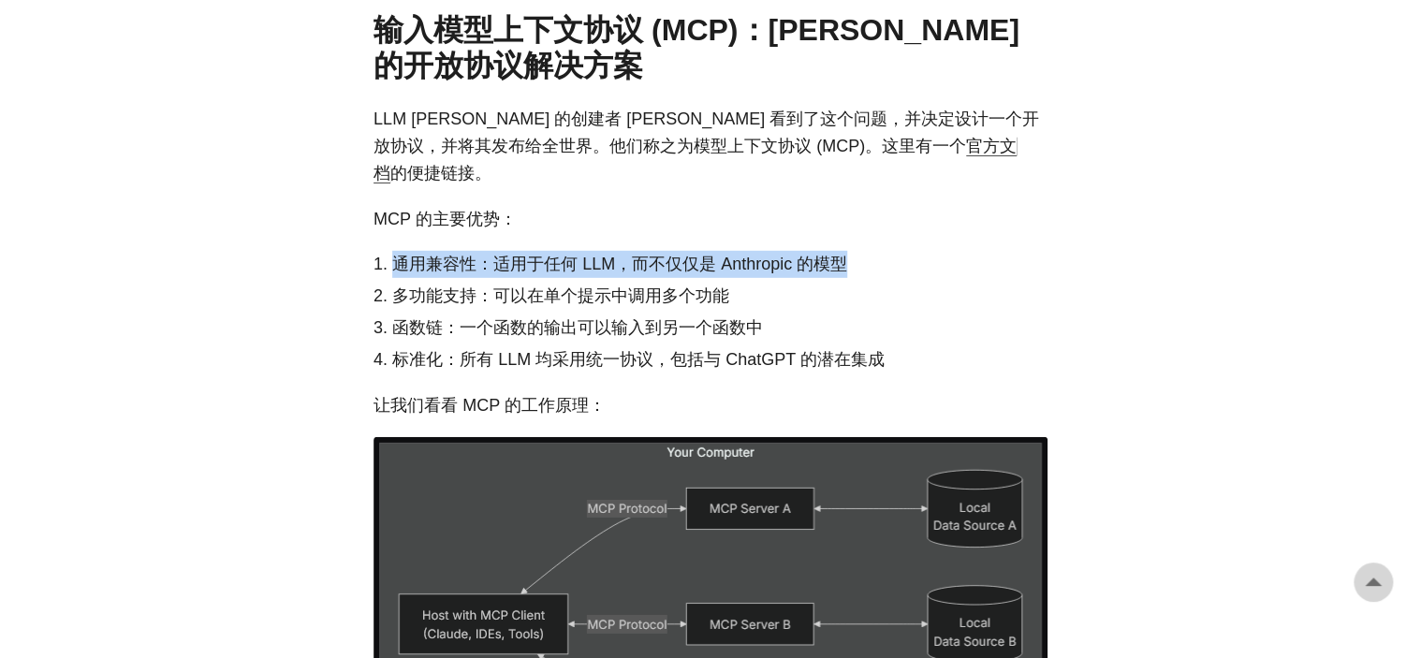
click at [575, 270] on font "通用兼容性：适用于任何 LLM，而不仅仅是 Anthropic 的模型" at bounding box center [619, 264] width 455 height 19
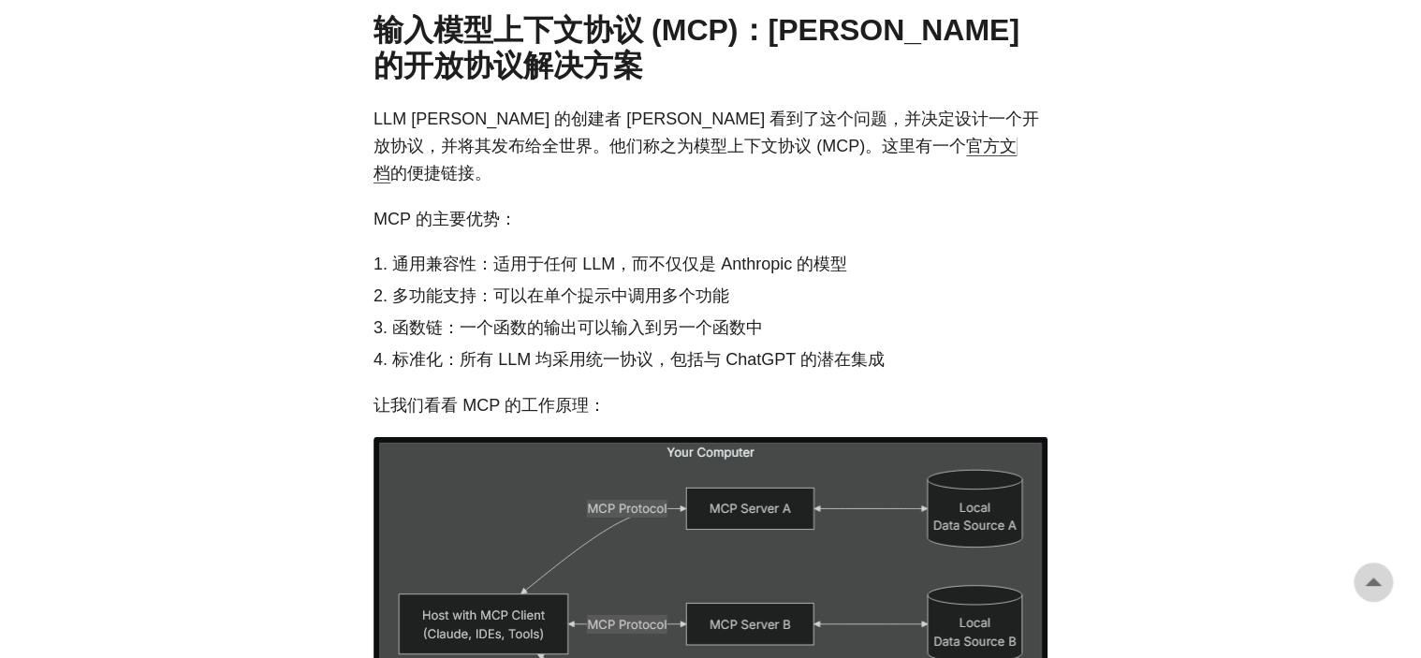
click at [555, 359] on font "标准化：所有 LLM 均采用统一协议，包括与 ChatGPT 的潜在集成" at bounding box center [638, 359] width 492 height 19
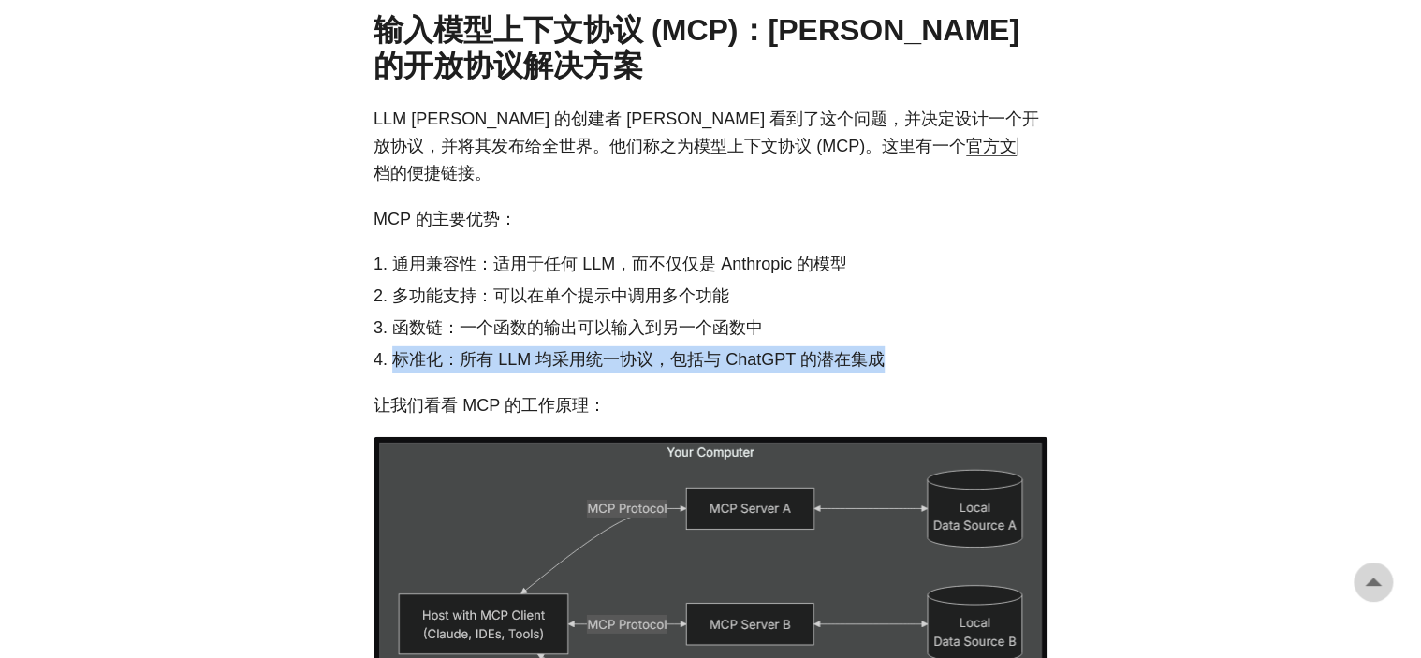
click at [555, 359] on font "标准化：所有 LLM 均采用统一协议，包括与 ChatGPT 的潜在集成" at bounding box center [638, 359] width 492 height 19
click at [704, 353] on font "标准化：所有 LLM 均采用统一协议，包括与 ChatGPT 的潜在集成" at bounding box center [638, 359] width 492 height 19
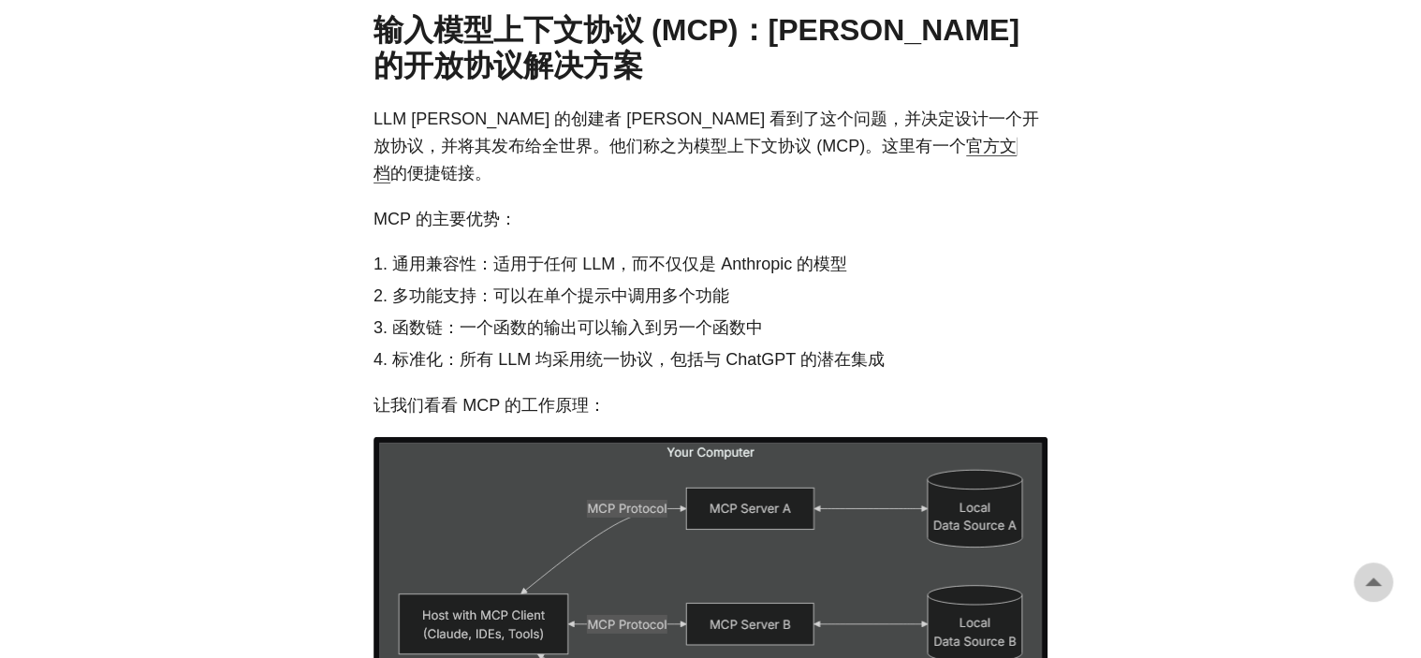
click at [700, 354] on font "标准化：所有 LLM 均采用统一协议，包括与 ChatGPT 的潜在集成" at bounding box center [638, 359] width 492 height 19
click at [648, 358] on font "标准化：所有 LLM 均采用统一协议，包括与 ChatGPT 的潜在集成" at bounding box center [638, 359] width 492 height 19
click at [582, 359] on font "标准化：所有 LLM 均采用统一协议，包括与 ChatGPT 的潜在集成" at bounding box center [638, 359] width 492 height 19
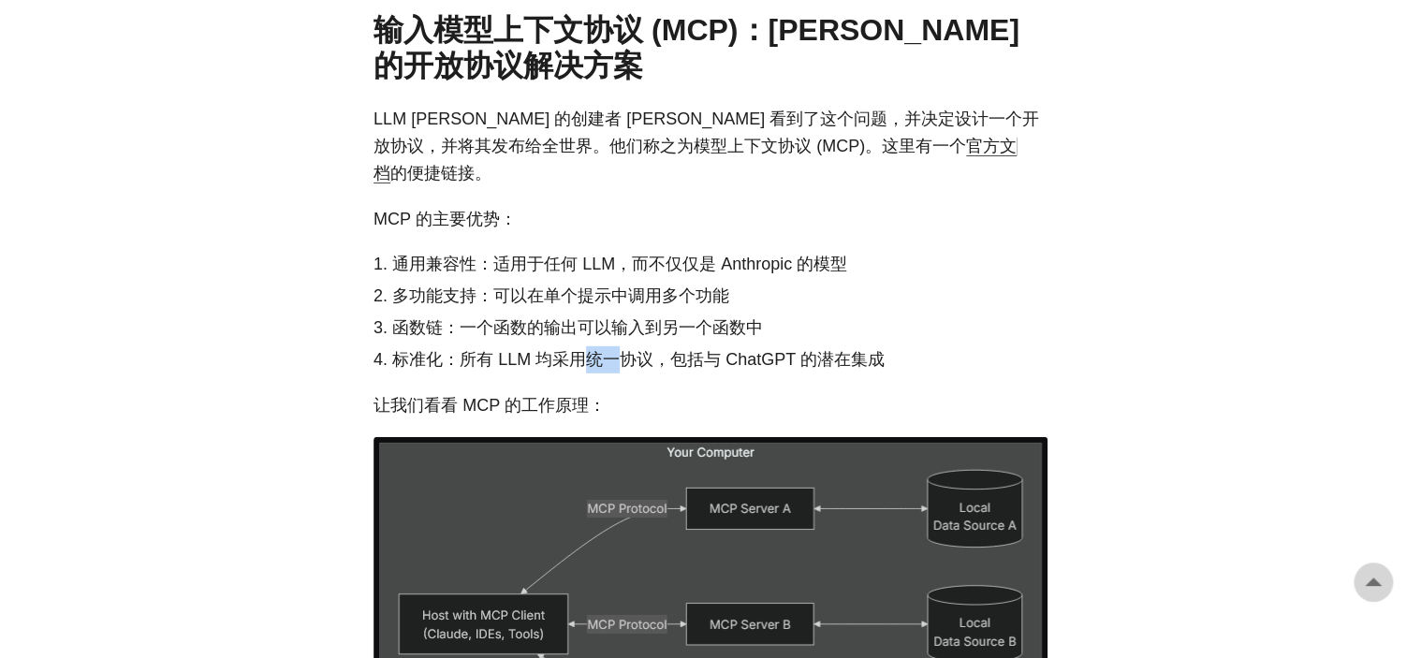
click at [582, 359] on font "标准化：所有 LLM 均采用统一协议，包括与 ChatGPT 的潜在集成" at bounding box center [638, 359] width 492 height 19
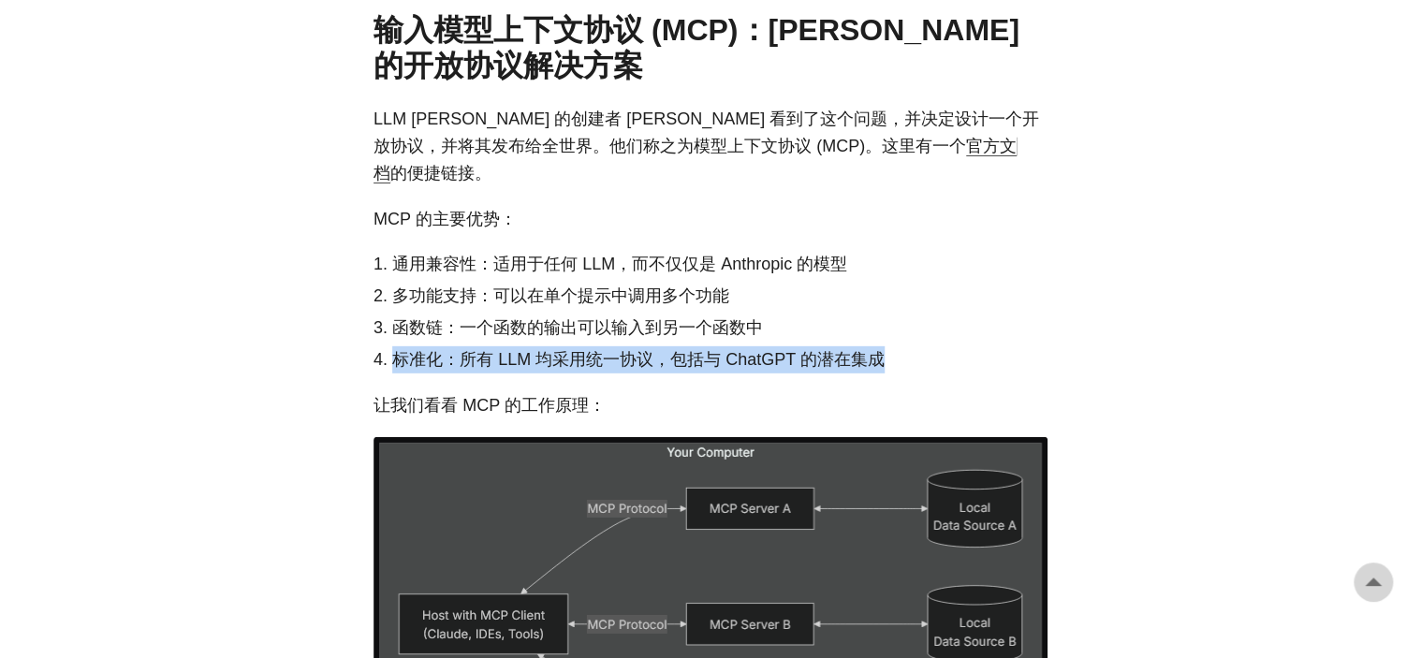
click at [582, 359] on font "标准化：所有 LLM 均采用统一协议，包括与 ChatGPT 的潜在集成" at bounding box center [638, 359] width 492 height 19
click at [447, 358] on font "标准化：所有 LLM 均采用统一协议，包括与 ChatGPT 的潜在集成" at bounding box center [638, 359] width 492 height 19
copy font "所有 LLM 均采用统一协议，包括与 ChatGPT 的潜在集成"
drag, startPoint x: 457, startPoint y: 359, endPoint x: 874, endPoint y: 370, distance: 417.6
click at [874, 369] on font "标准化：所有 LLM 均采用统一协议，包括与 ChatGPT 的潜在集成" at bounding box center [638, 359] width 492 height 19
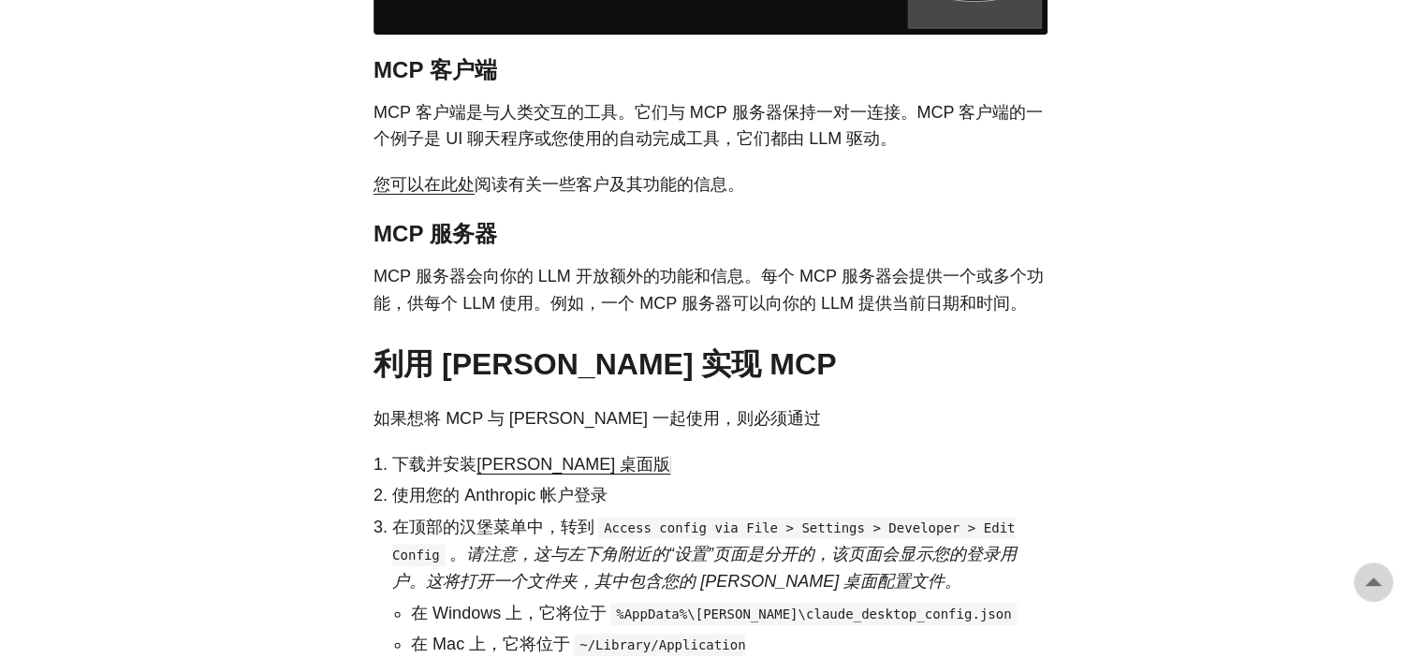
scroll to position [3557, 0]
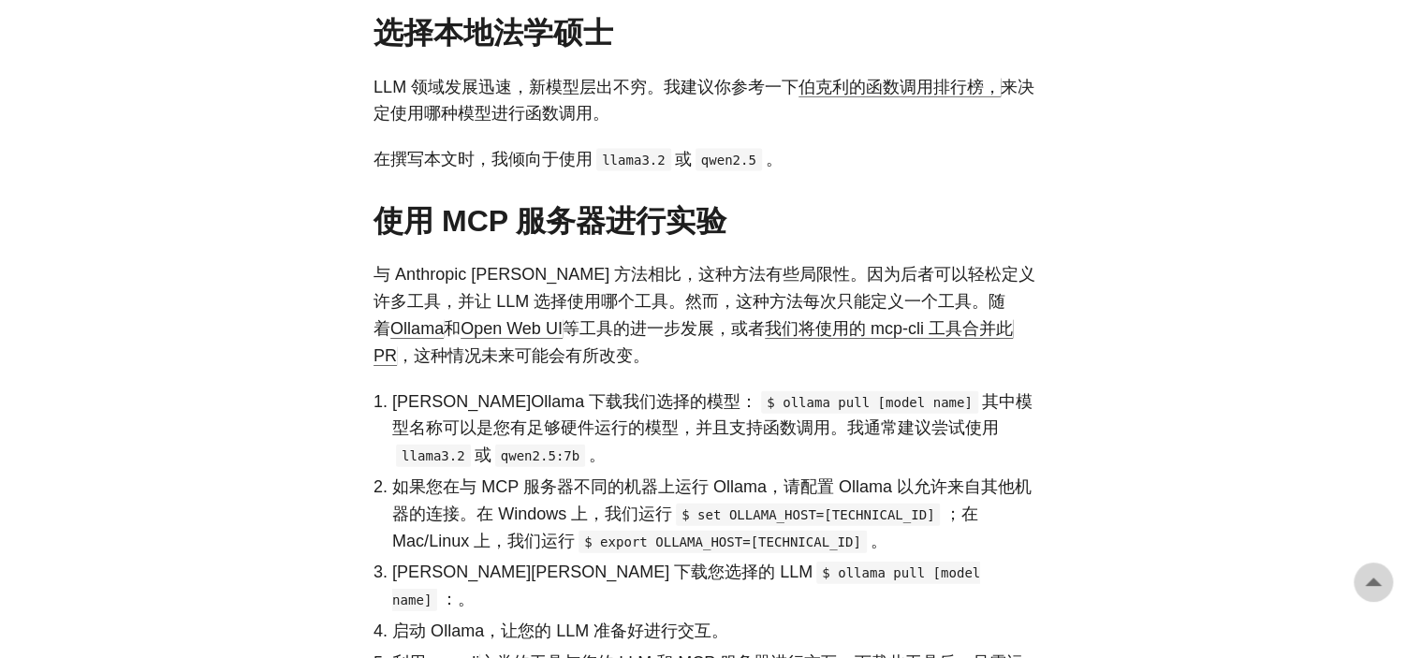
scroll to position [5686, 0]
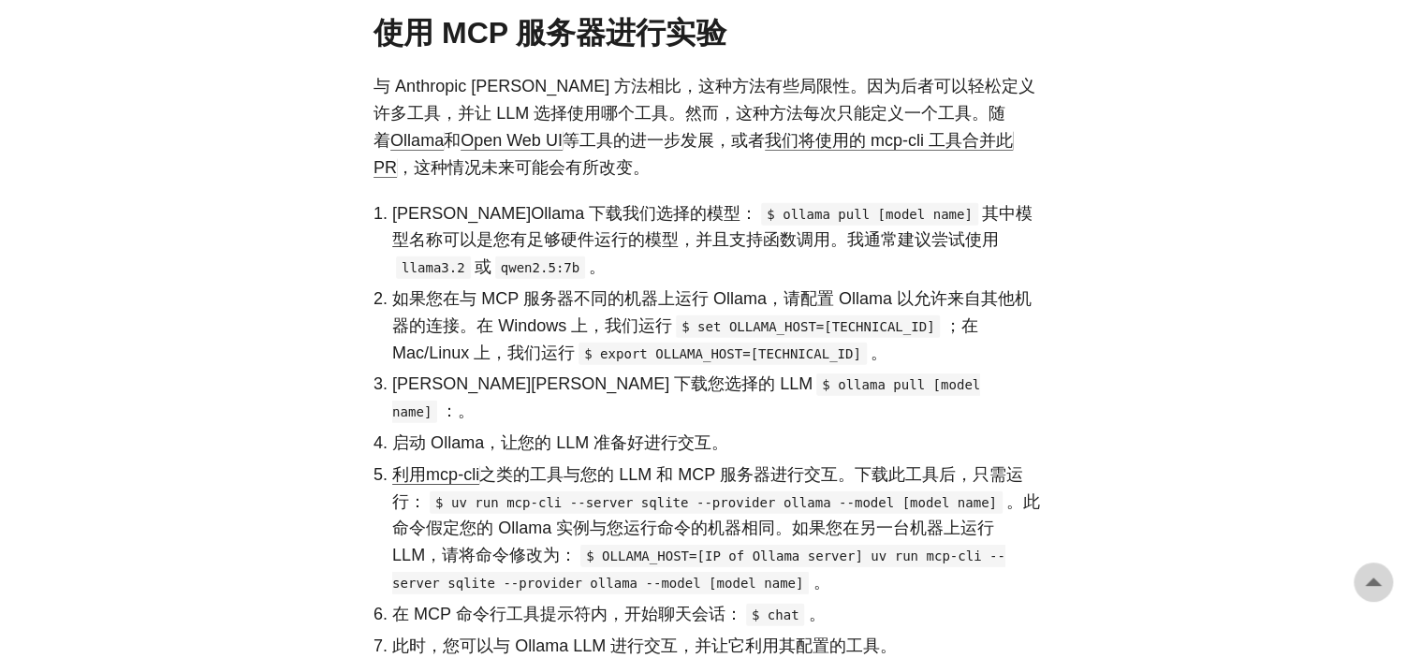
click at [667, 289] on font "如果您在与 MCP 服务器不同的机器上运行 Ollama，请配置 Ollama 以允许来自其他机器的连接。在 Windows 上，我们运行" at bounding box center [711, 312] width 639 height 46
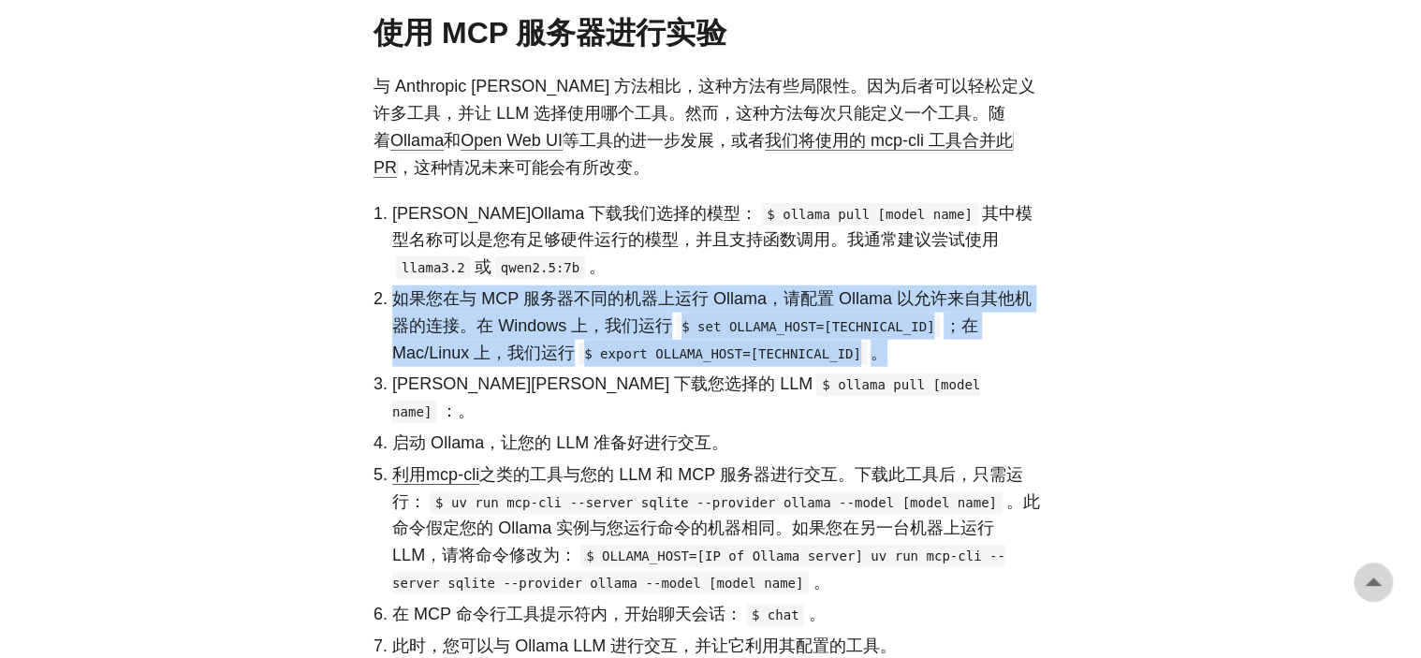
click at [667, 289] on font "如果您在与 MCP 服务器不同的机器上运行 Ollama，请配置 Ollama 以允许来自其他机器的连接。在 Windows 上，我们运行" at bounding box center [711, 312] width 639 height 46
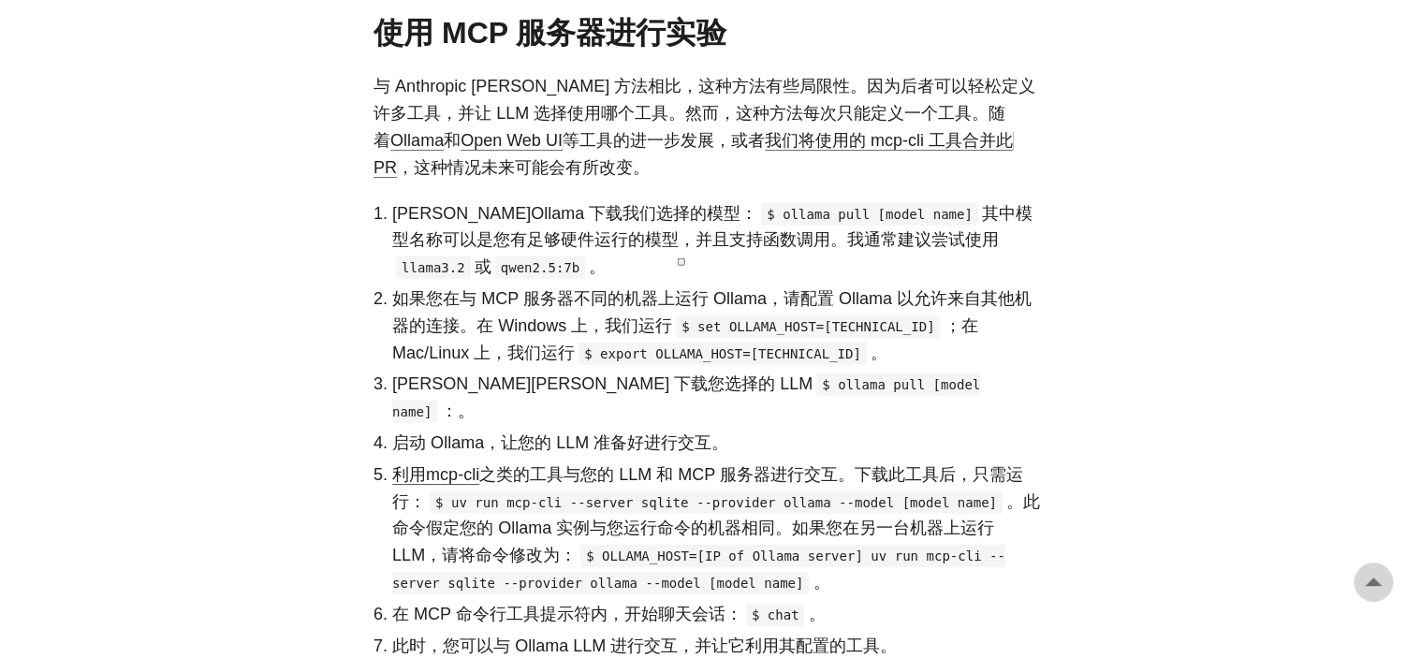
click at [470, 430] on li "启动 Ollama，让您的 LLM 准备好进行交互。" at bounding box center [719, 443] width 655 height 27
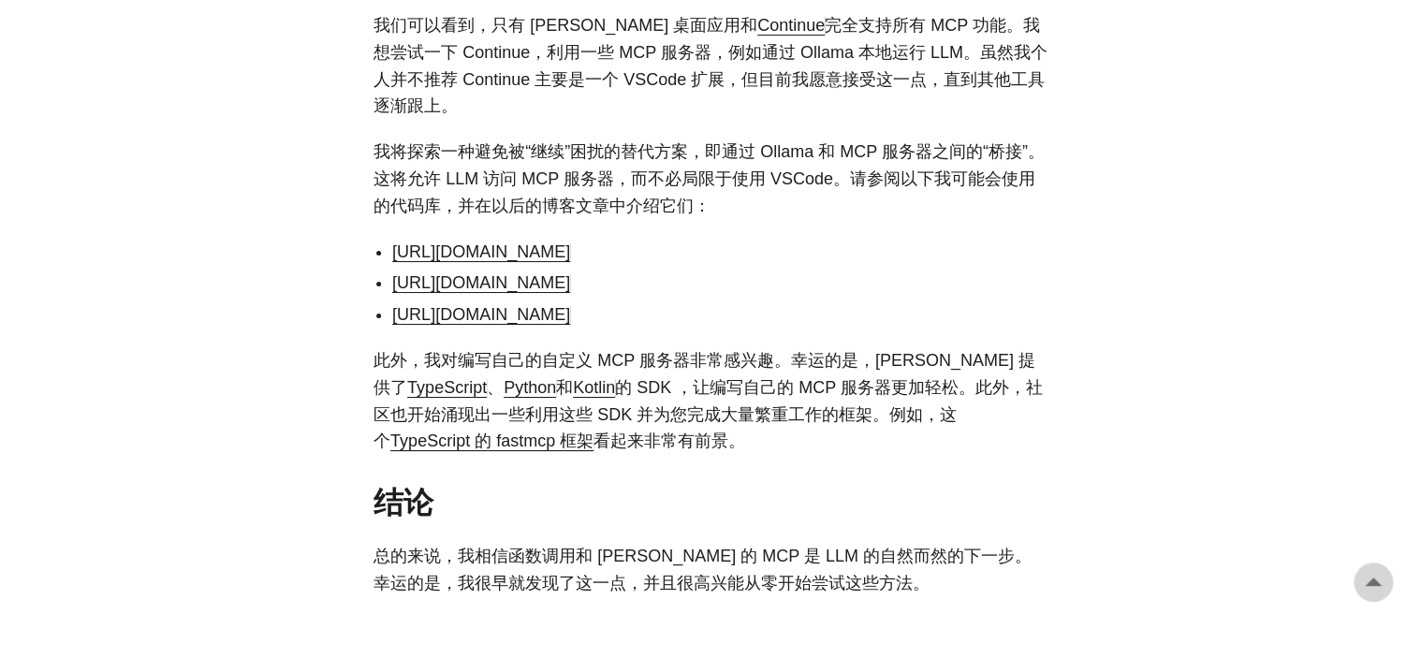
scroll to position [6903, 0]
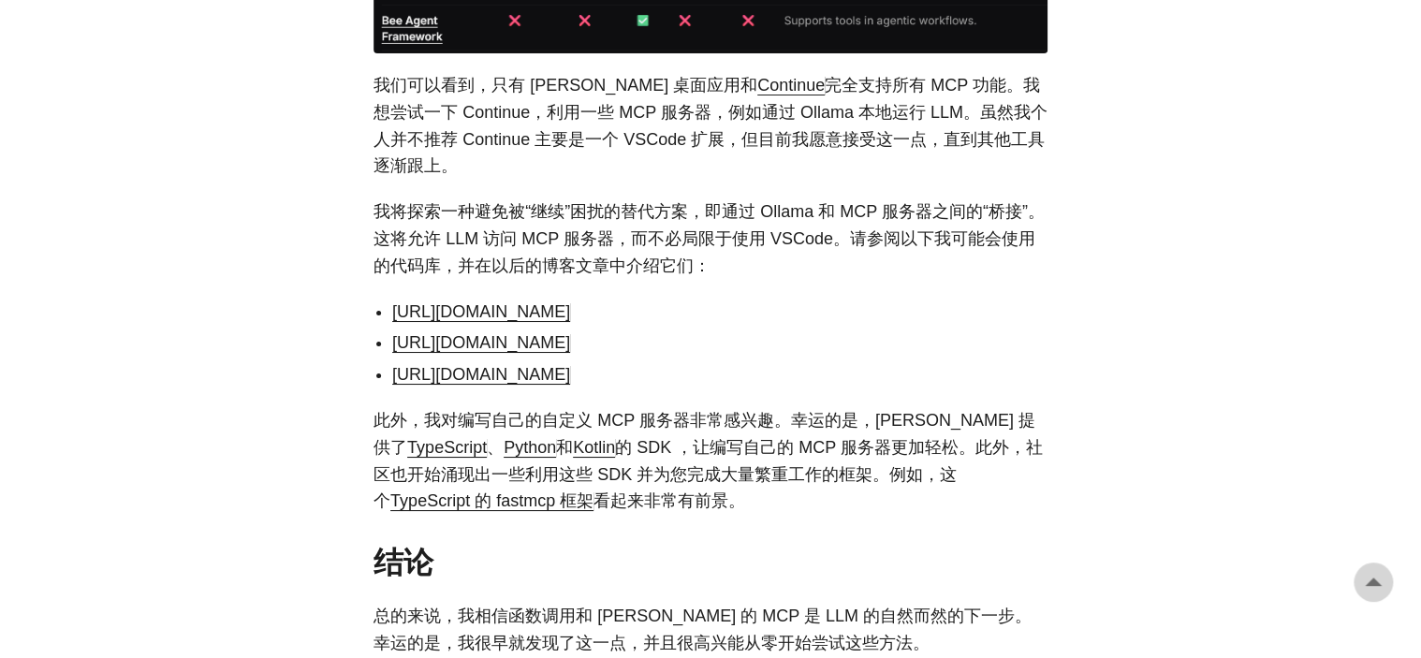
click at [761, 202] on font "我将探索一种避免被“继续”困扰的替代方案，即通过 Ollama 和 MCP 服务器之间的“桥接”。这将允许 LLM 访问 MCP 服务器，而不必局限于使用 V…" at bounding box center [708, 238] width 671 height 73
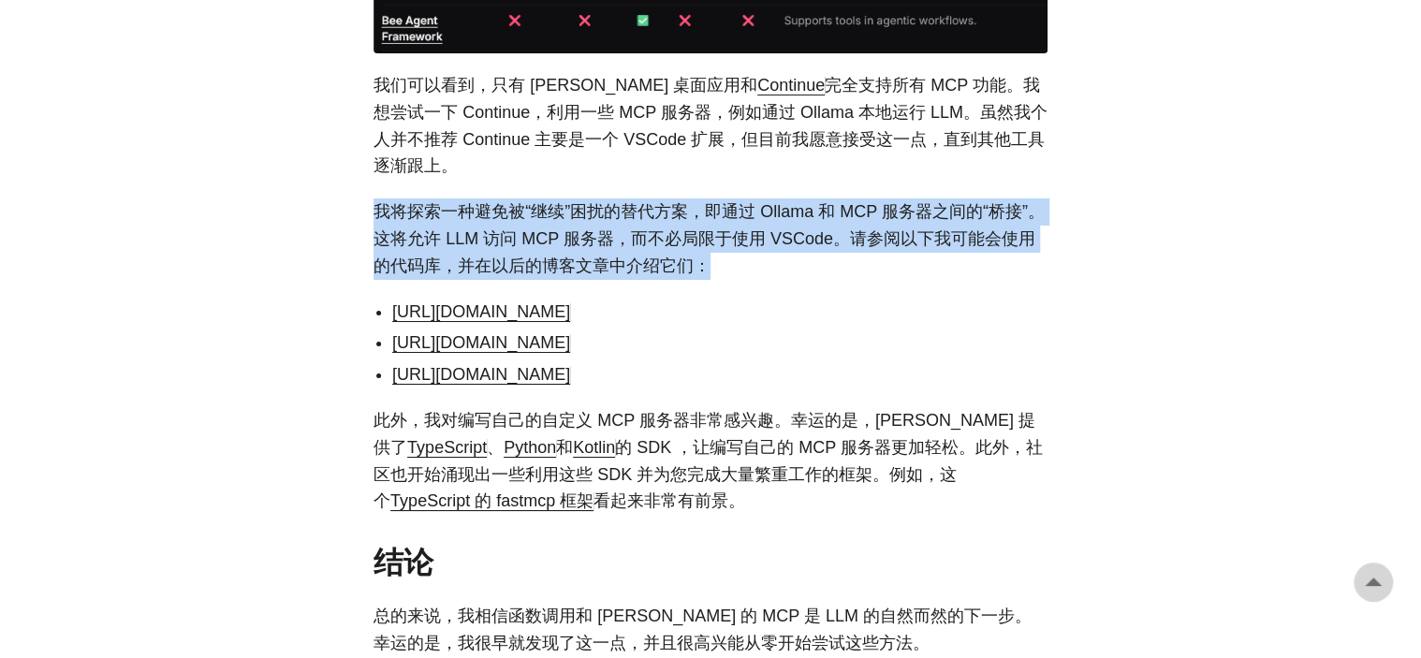
click at [761, 202] on font "我将探索一种避免被“继续”困扰的替代方案，即通过 Ollama 和 MCP 服务器之间的“桥接”。这将允许 LLM 访问 MCP 服务器，而不必局限于使用 V…" at bounding box center [708, 238] width 671 height 73
click at [633, 202] on font "我将探索一种避免被“继续”困扰的替代方案，即通过 Ollama 和 MCP 服务器之间的“桥接”。这将允许 LLM 访问 MCP 服务器，而不必局限于使用 V…" at bounding box center [708, 238] width 671 height 73
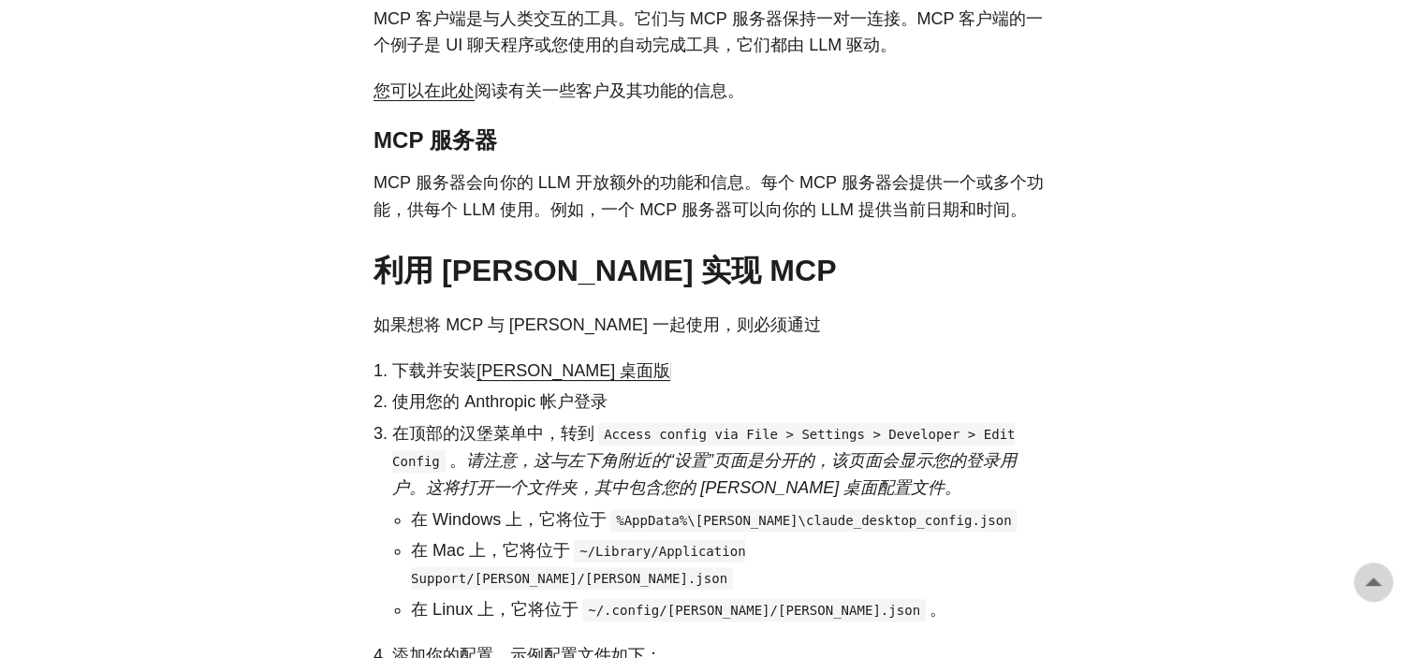
scroll to position [3533, 0]
